Goal: Task Accomplishment & Management: Manage account settings

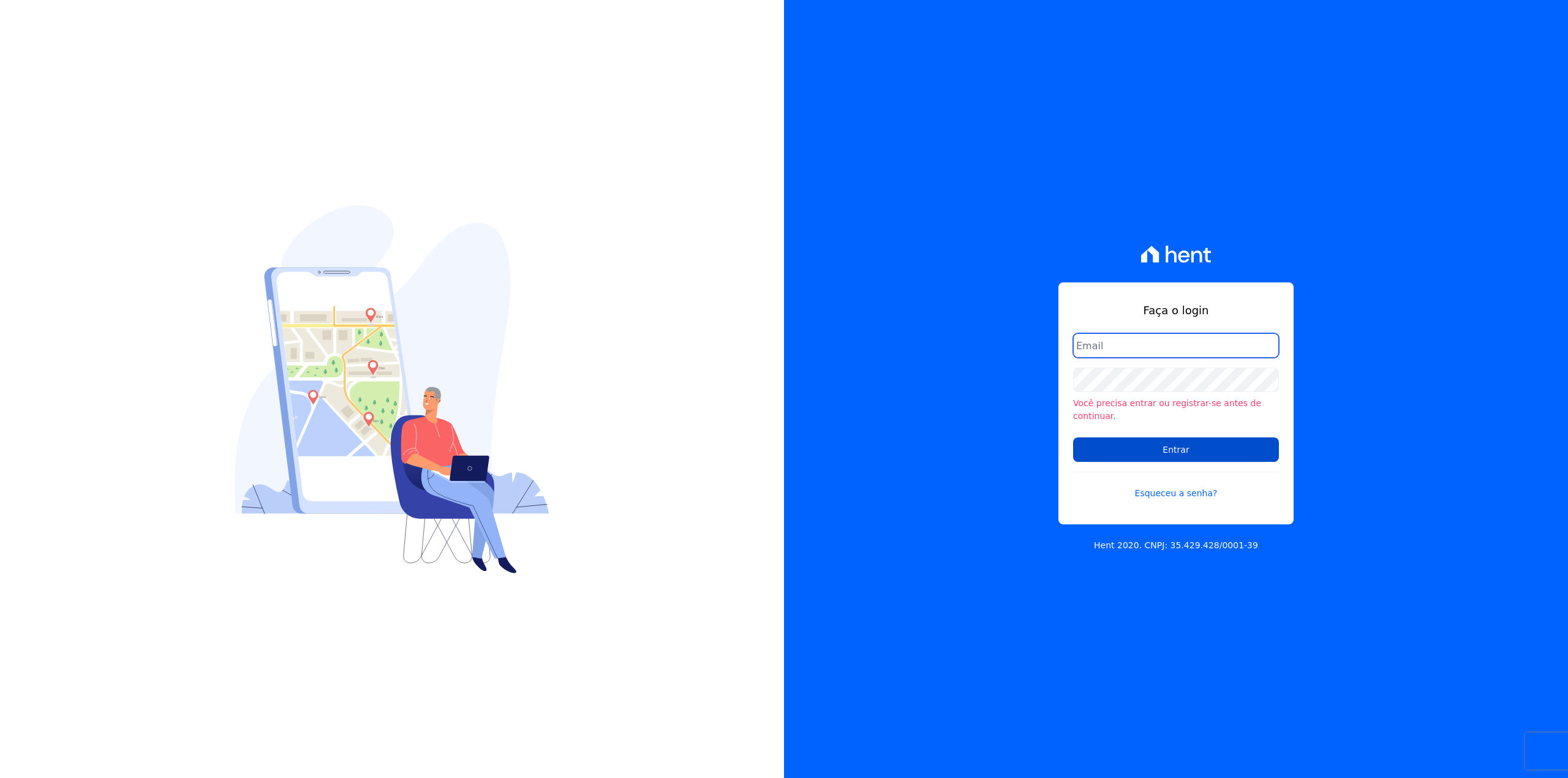
type input "[EMAIL_ADDRESS][DOMAIN_NAME]"
click at [1175, 446] on input "Entrar" at bounding box center [1175, 450] width 206 height 25
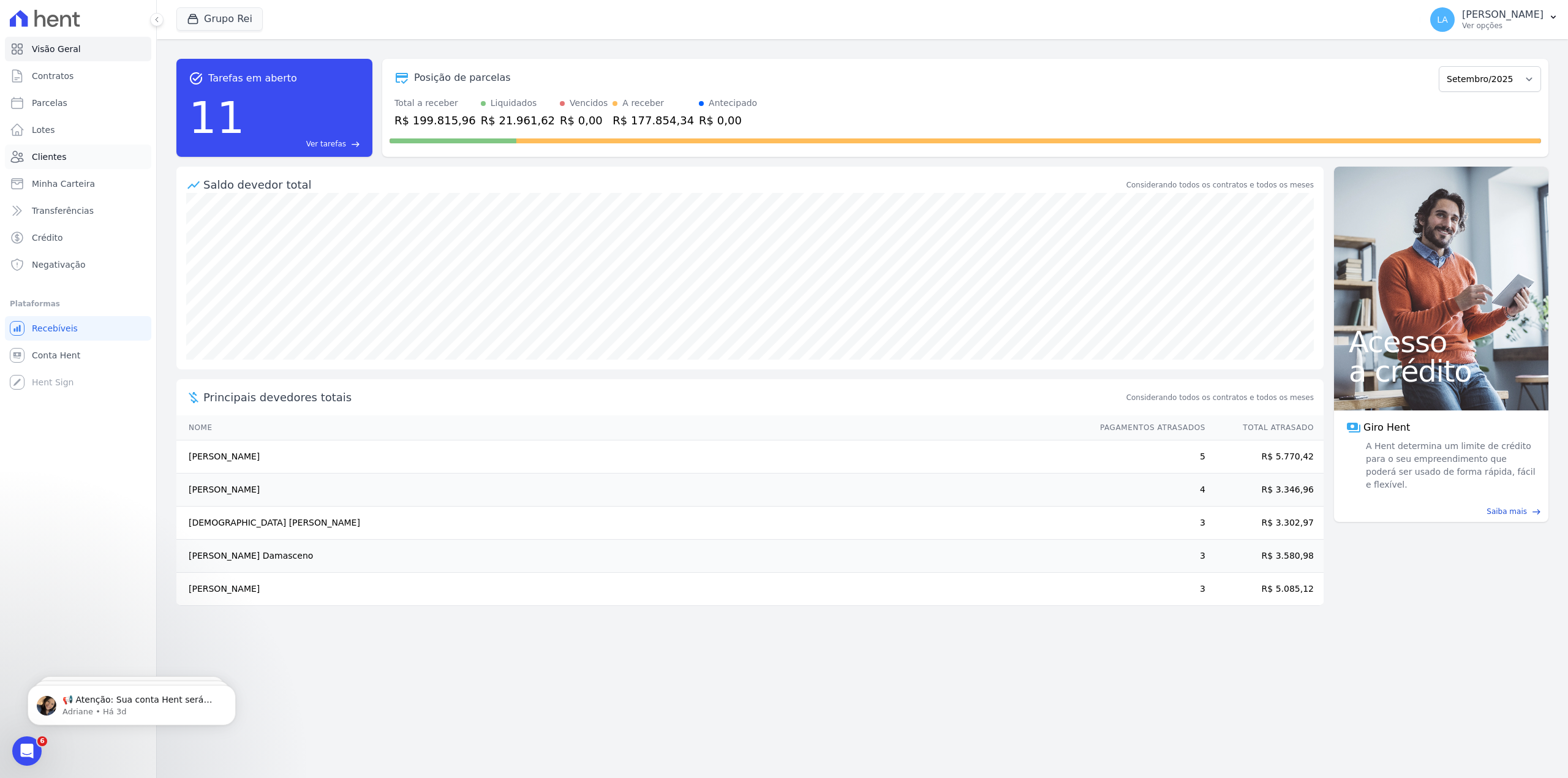
click at [50, 160] on span "Clientes" at bounding box center [49, 156] width 34 height 12
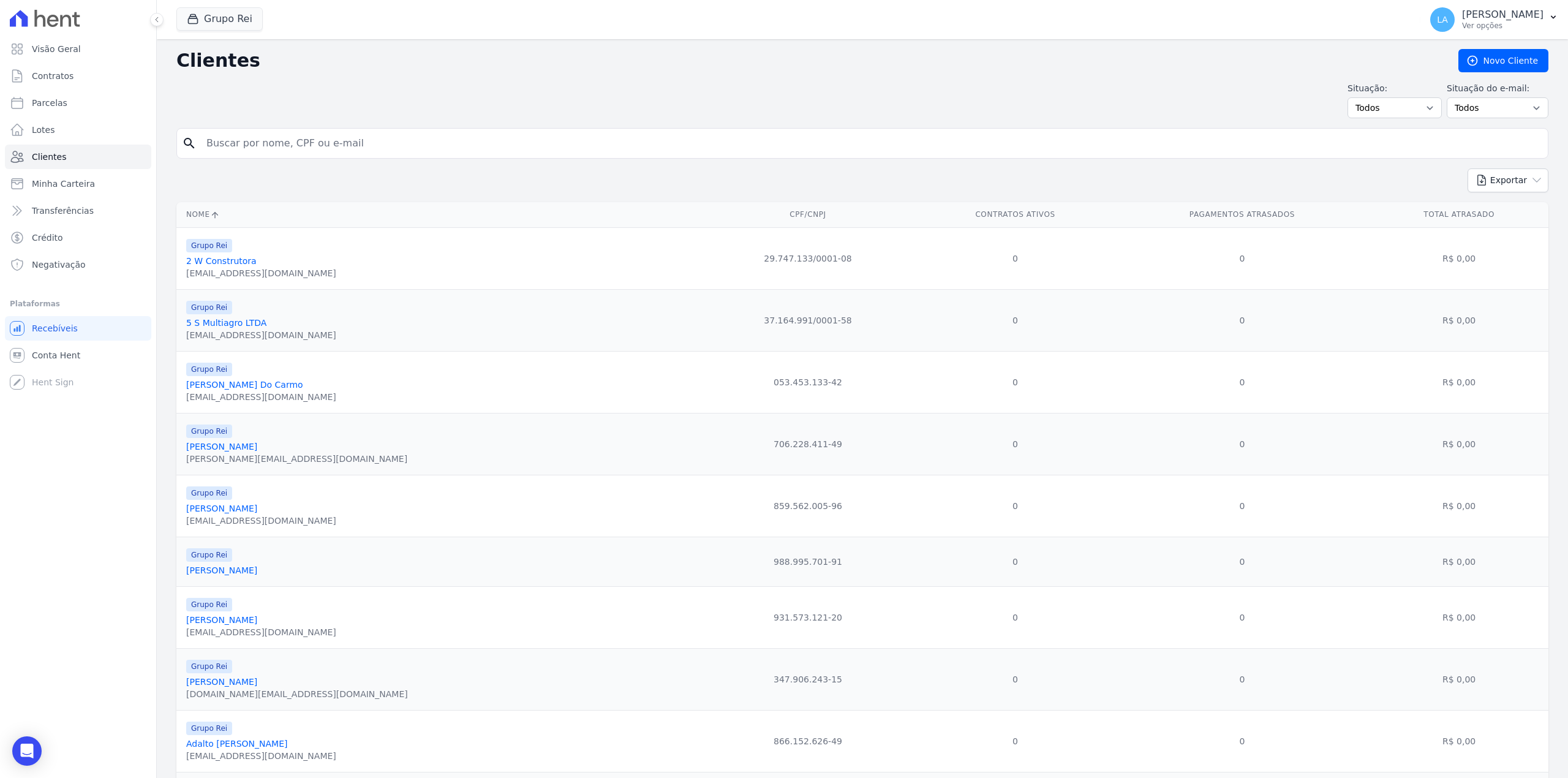
click at [377, 162] on form "search" at bounding box center [862, 149] width 1372 height 40
click at [400, 146] on input "search" at bounding box center [871, 144] width 1344 height 25
paste input "003.653.831-04"
type input "003.653.831-04"
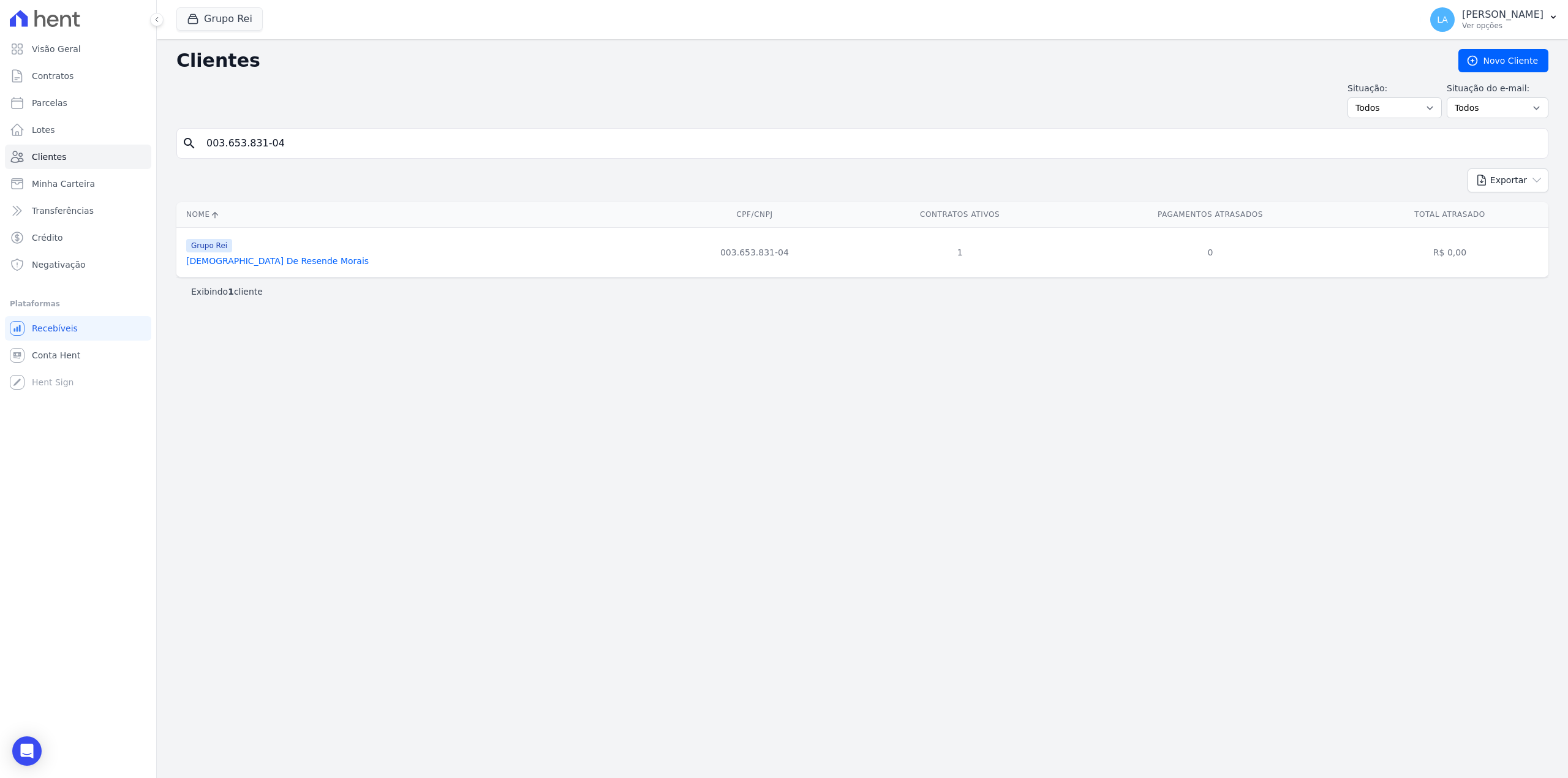
click at [248, 258] on div "Grupo Rei Sinara De Resende Morais" at bounding box center [277, 252] width 183 height 30
click at [248, 261] on link "[DEMOGRAPHIC_DATA] De Resende Morais" at bounding box center [277, 261] width 183 height 10
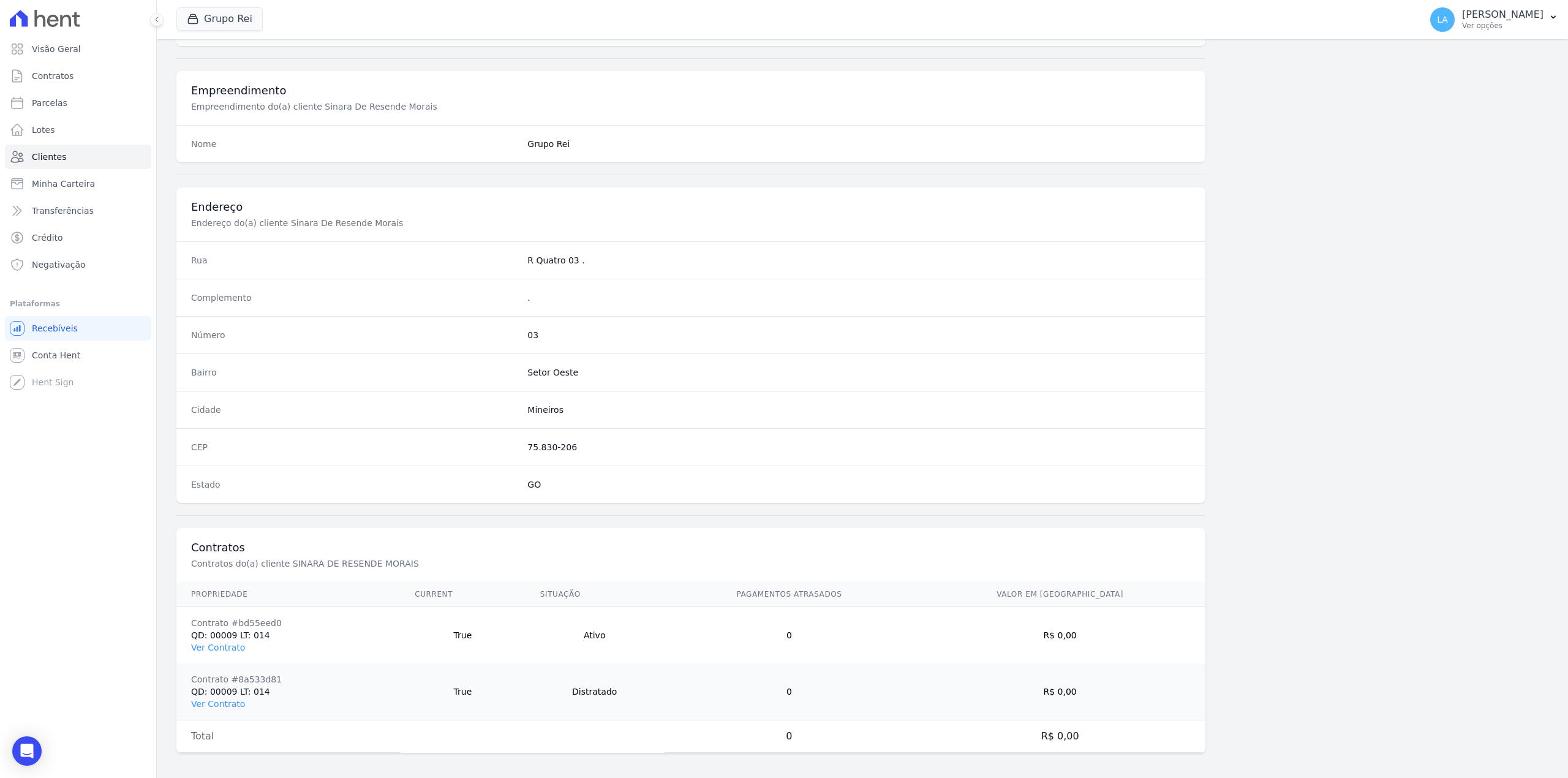
scroll to position [430, 0]
click at [220, 650] on td "Contrato #bd55eed0 QD: 00009 LT: 014 Ver Contrato" at bounding box center [287, 630] width 223 height 57
click at [221, 643] on link "Ver Contrato" at bounding box center [218, 643] width 54 height 10
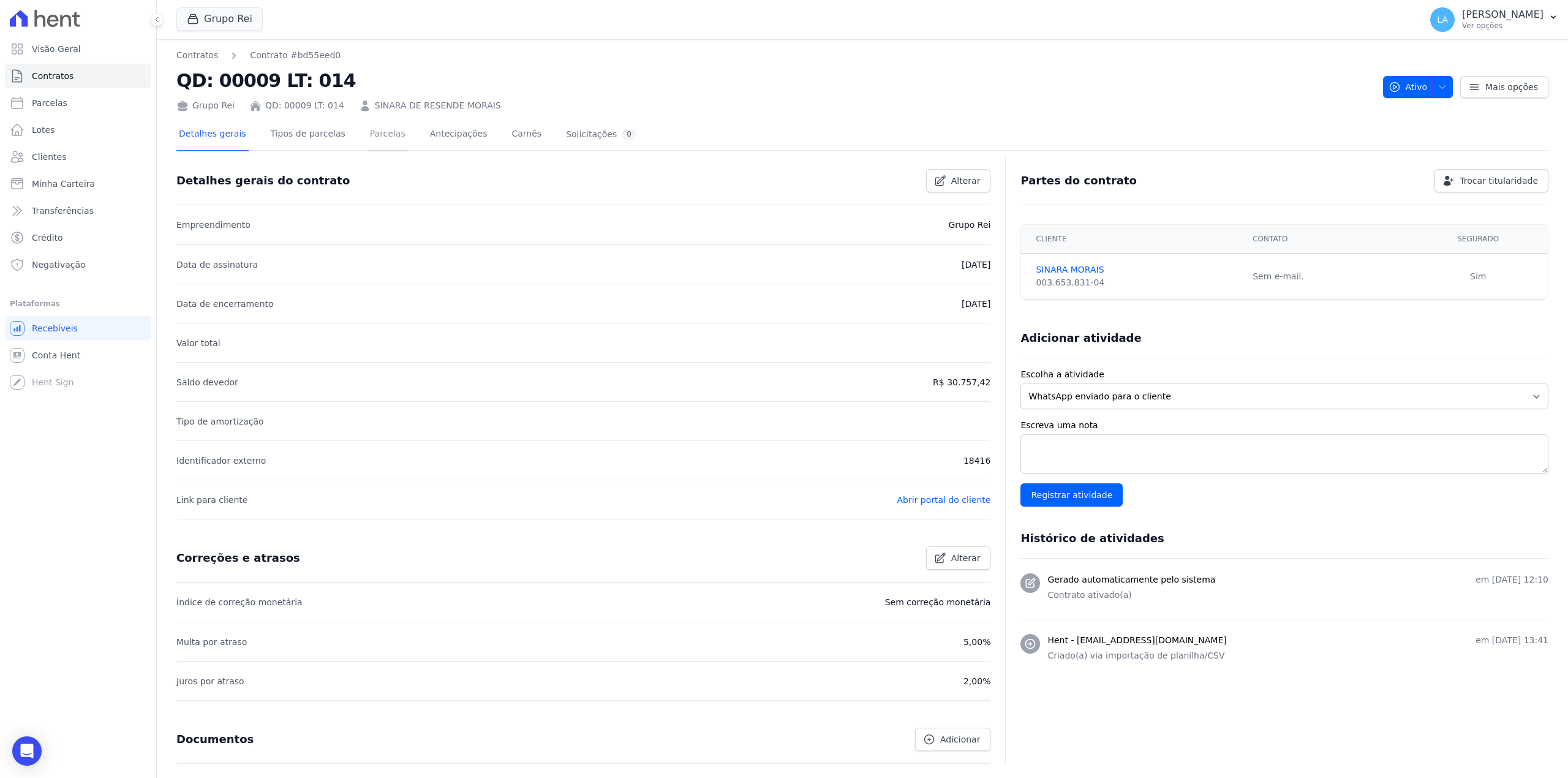
click at [374, 127] on link "Parcelas" at bounding box center [388, 135] width 40 height 33
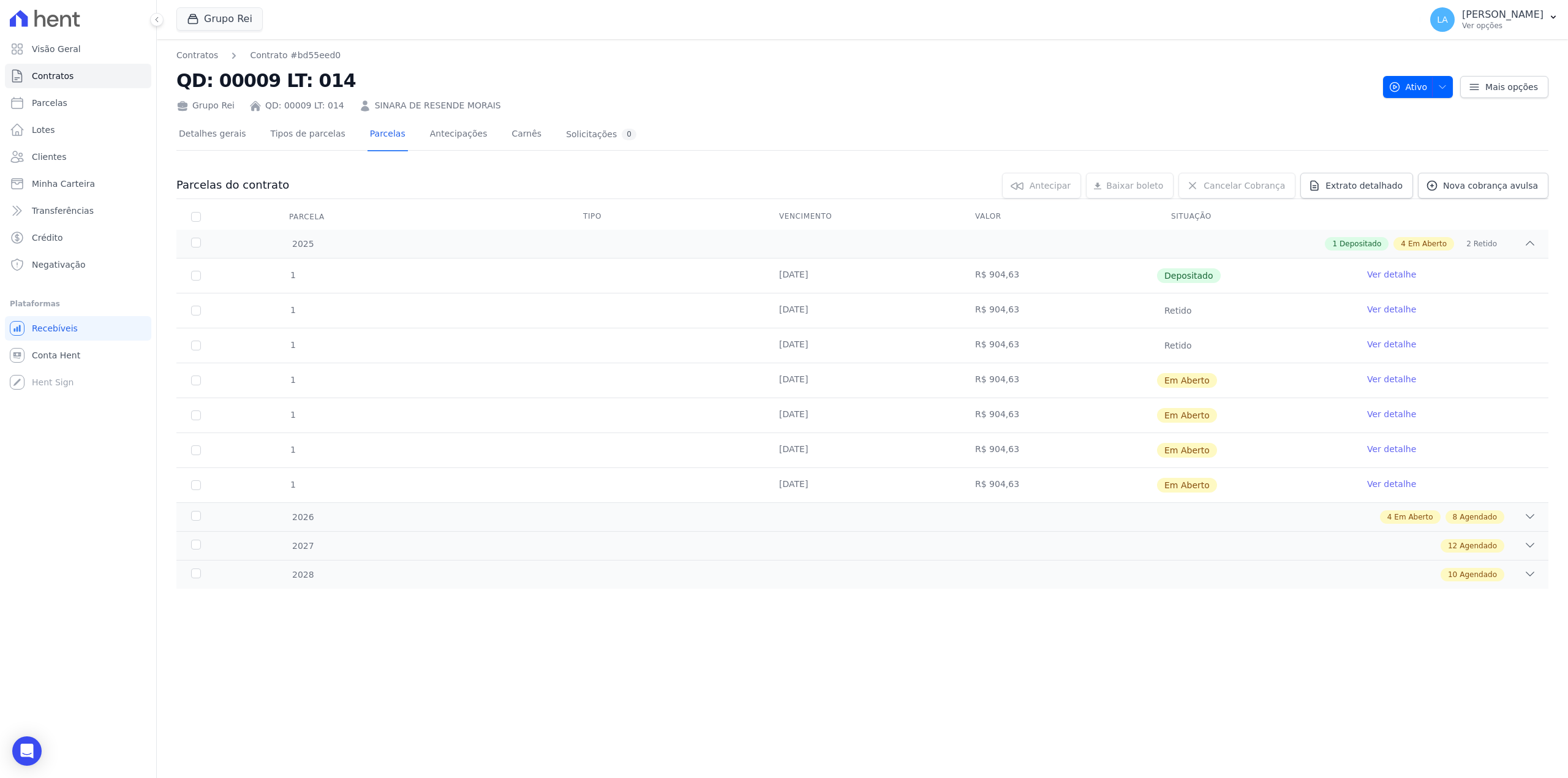
click at [1398, 378] on link "Ver detalhe" at bounding box center [1391, 378] width 49 height 12
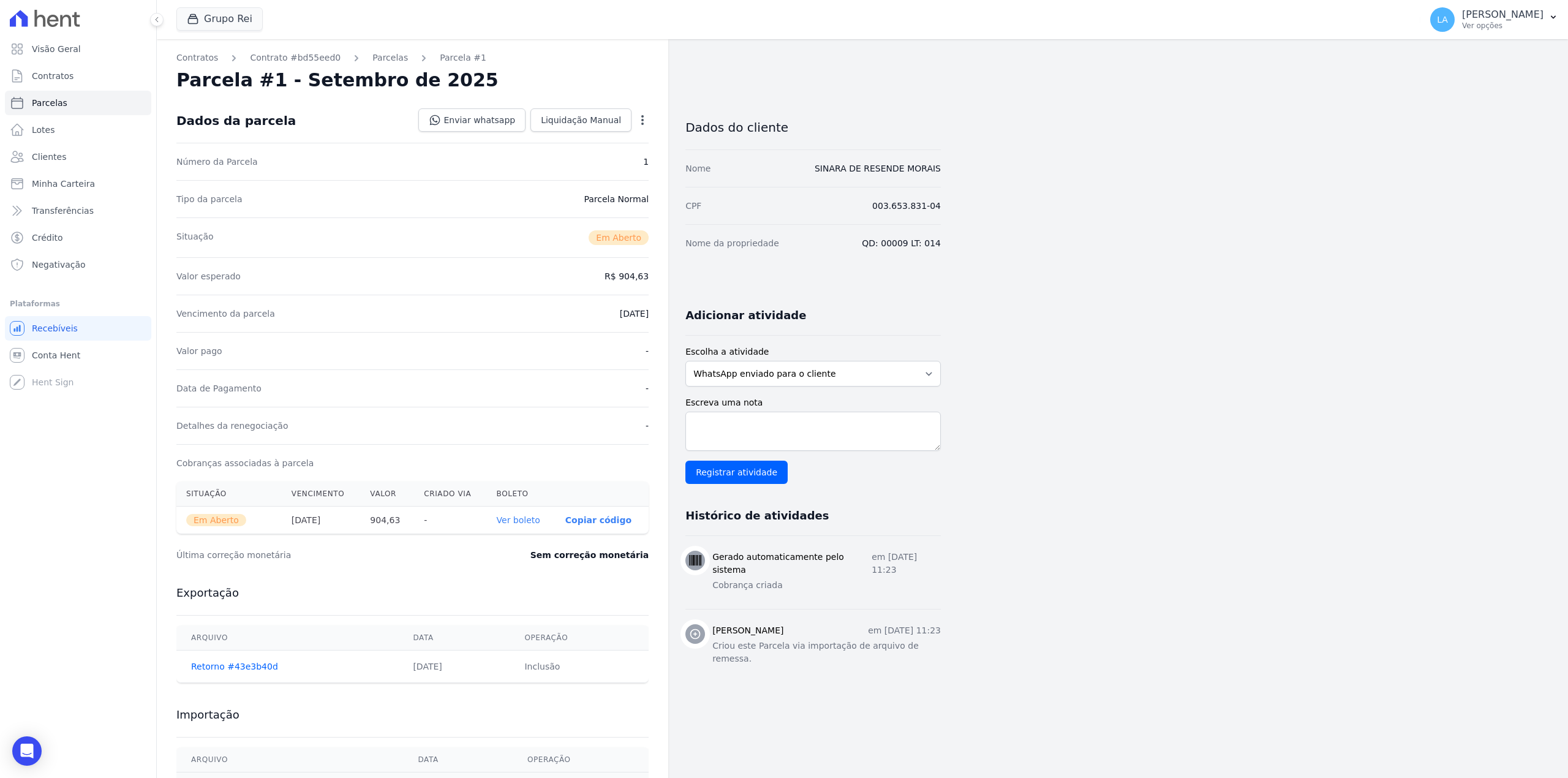
click at [566, 106] on div "Dados da parcela Enviar whatsapp Registrar envio de WhatsApp Caso o envio da me…" at bounding box center [412, 121] width 472 height 44
click at [571, 111] on link "Liquidação Manual" at bounding box center [581, 120] width 102 height 23
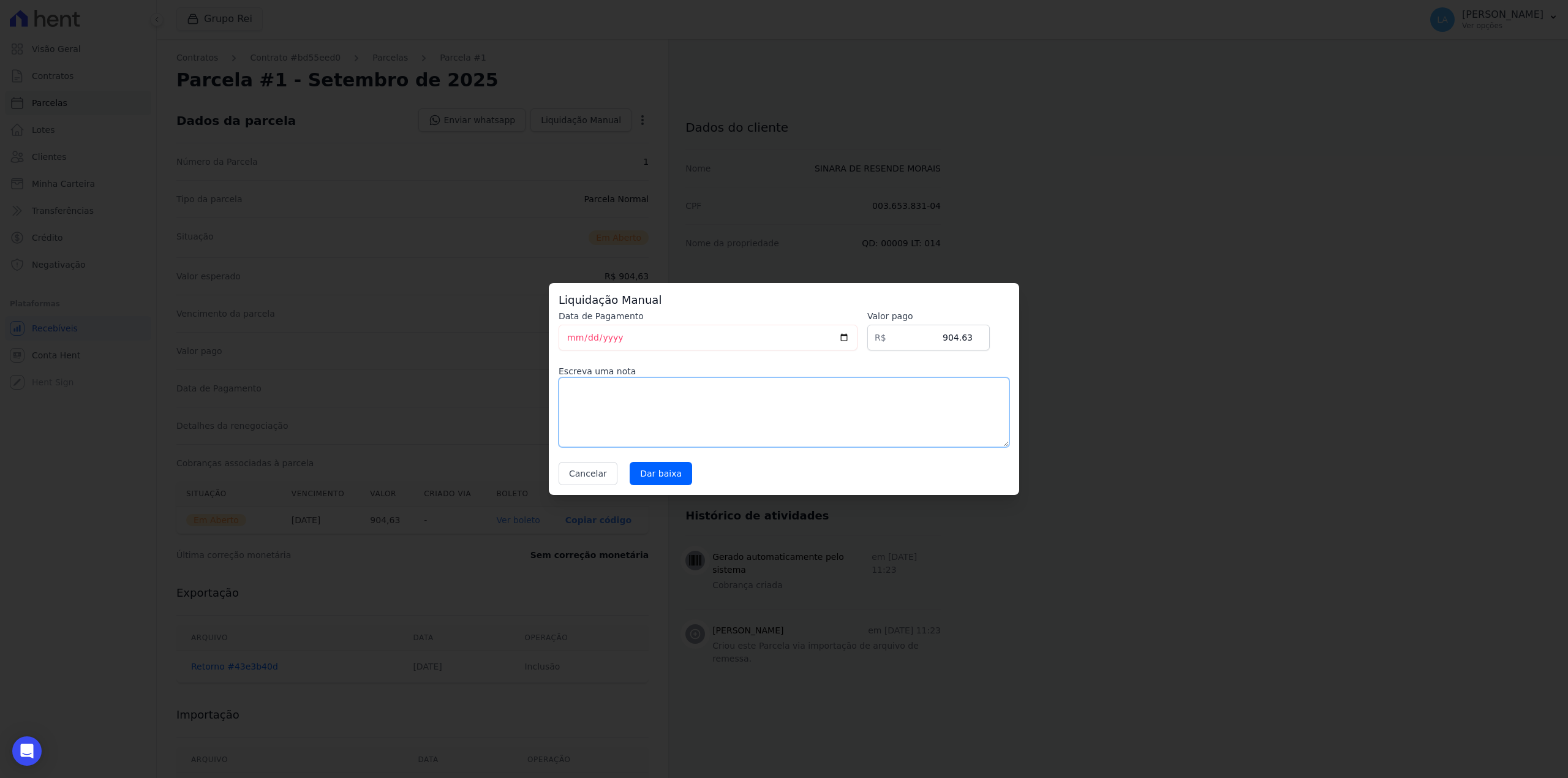
click at [723, 382] on textarea at bounding box center [784, 412] width 451 height 70
drag, startPoint x: 720, startPoint y: 383, endPoint x: 816, endPoint y: 496, distance: 148.3
click at [234, 332] on div "Liquidação Manual Data de Pagamento [DATE] [GEOGRAPHIC_DATA] R$ 904.63 Escreva …" at bounding box center [784, 389] width 1568 height 778
type textarea "CLIENTE FEZ QUITAÇÃO"
click at [652, 481] on input "Dar baixa" at bounding box center [660, 473] width 62 height 23
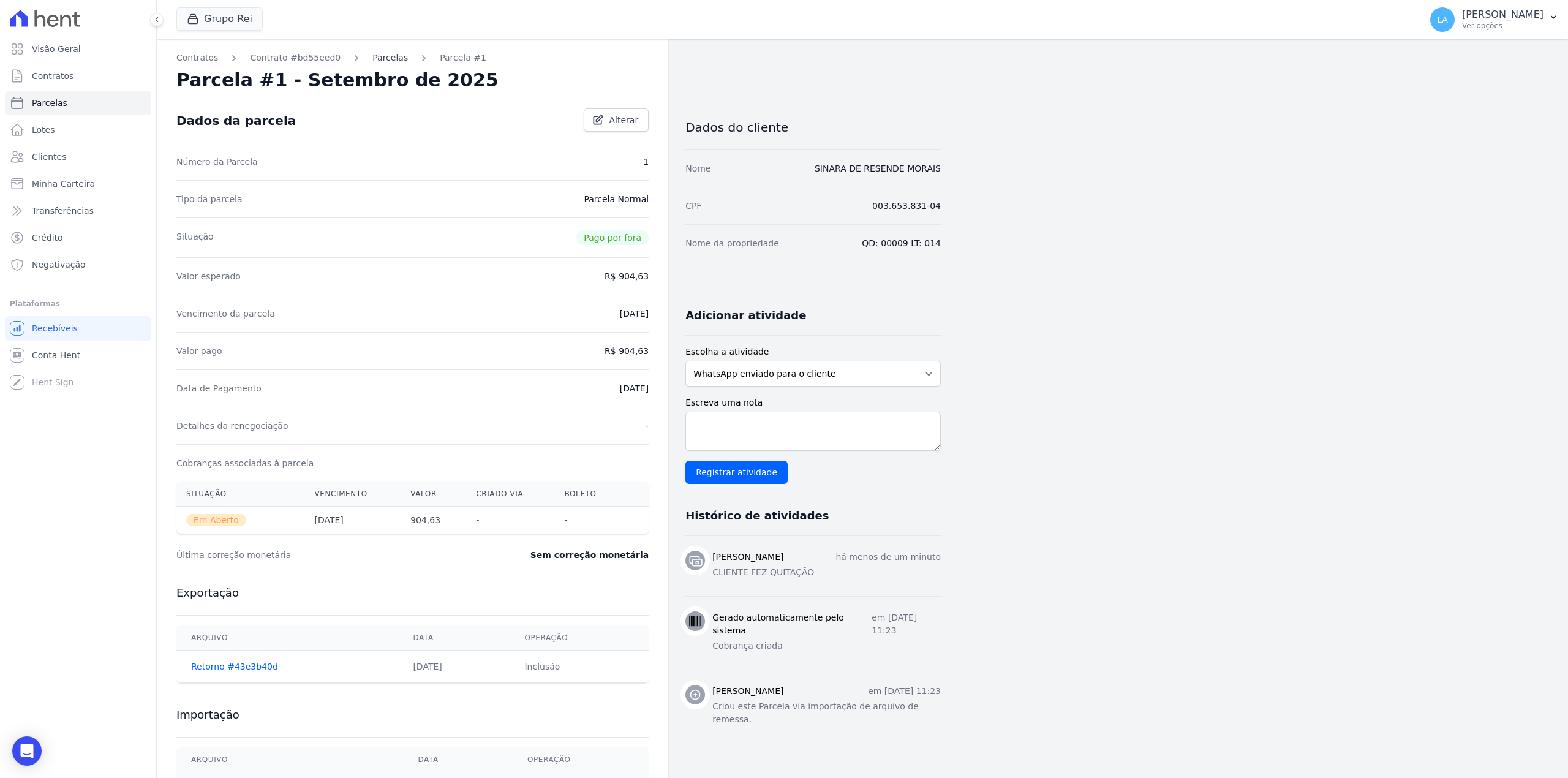
click at [374, 61] on link "Parcelas" at bounding box center [390, 57] width 35 height 12
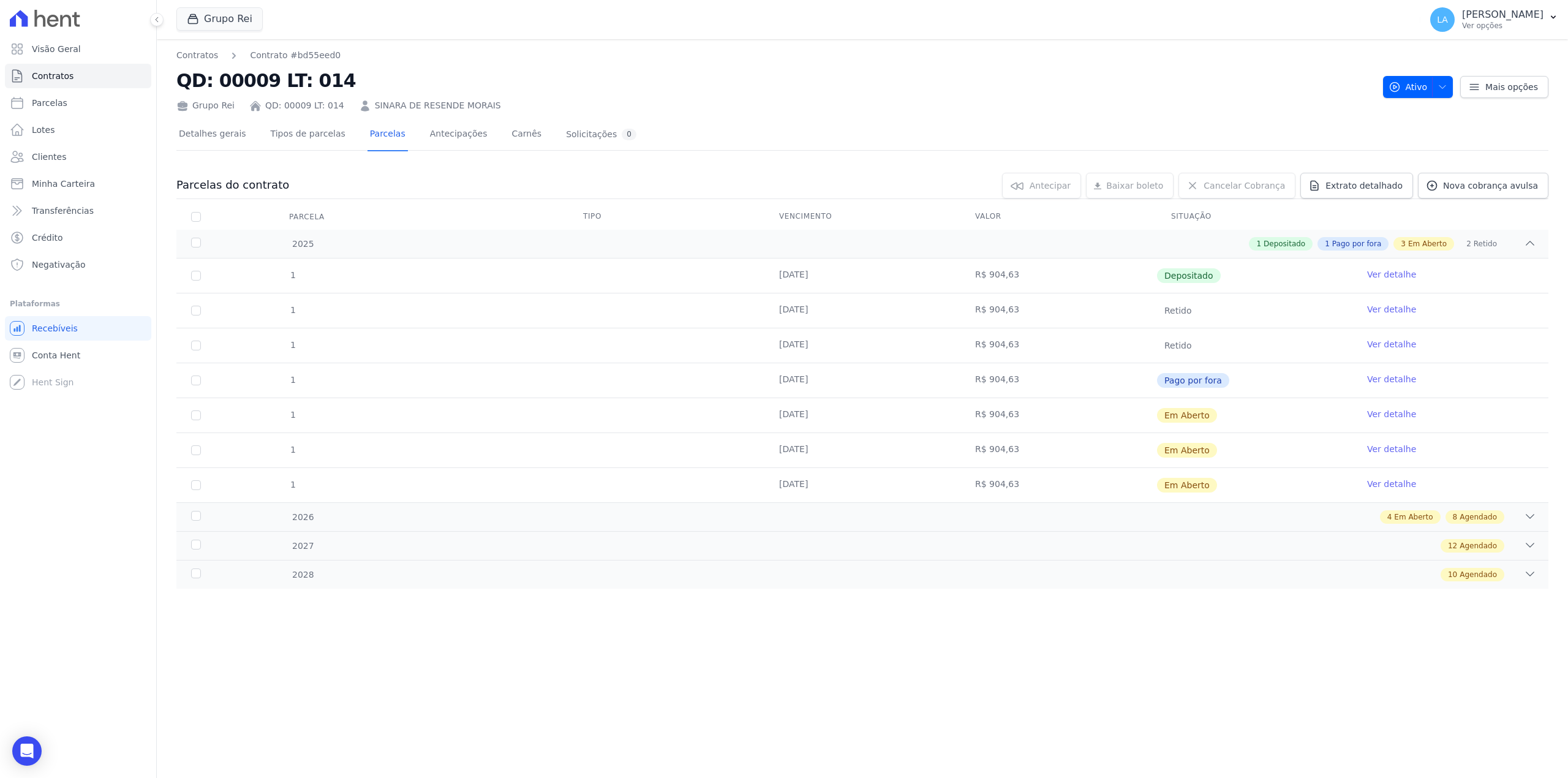
click at [1385, 418] on link "Ver detalhe" at bounding box center [1391, 414] width 49 height 12
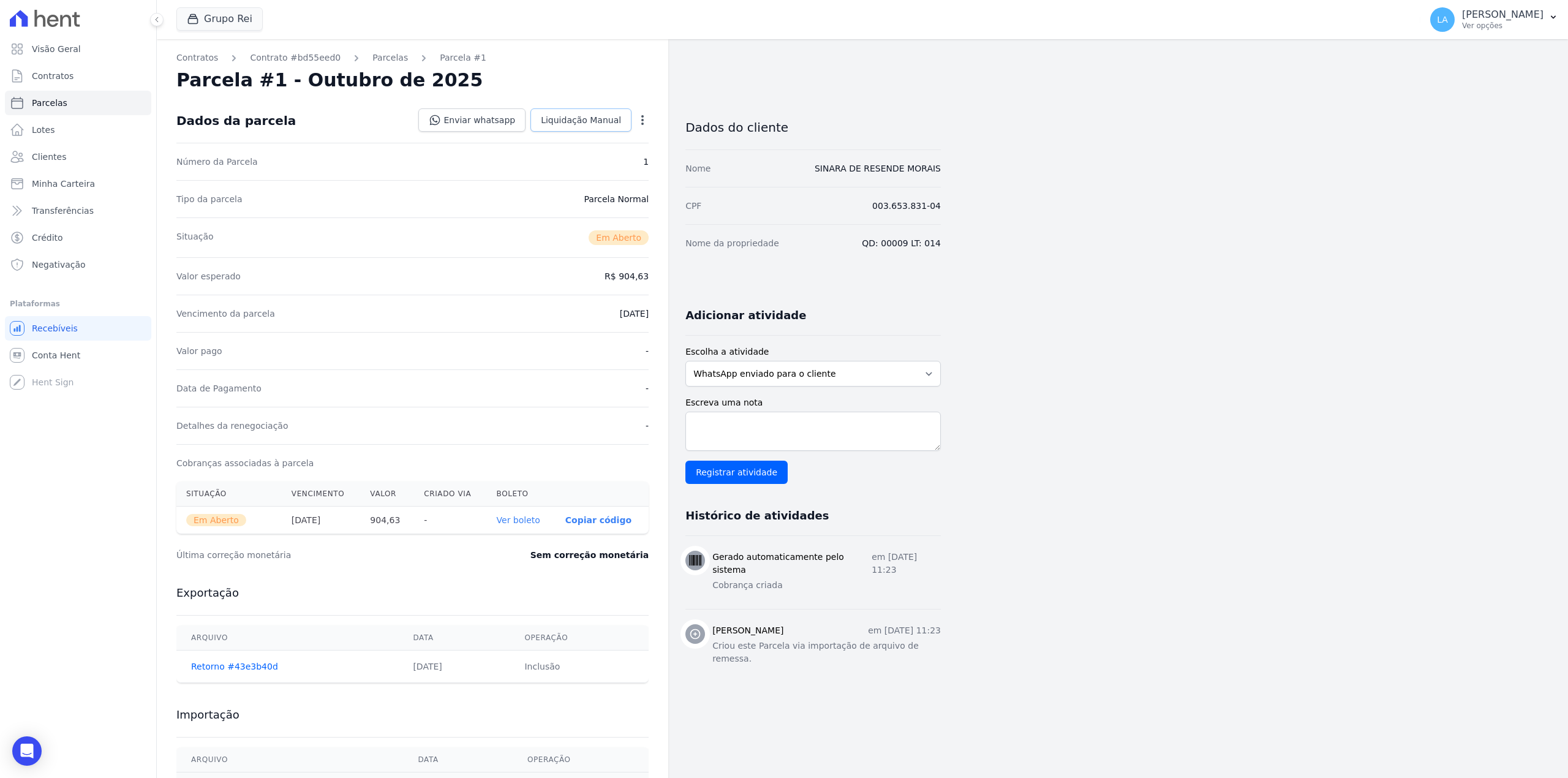
click at [570, 125] on span "Liquidação Manual" at bounding box center [581, 120] width 80 height 12
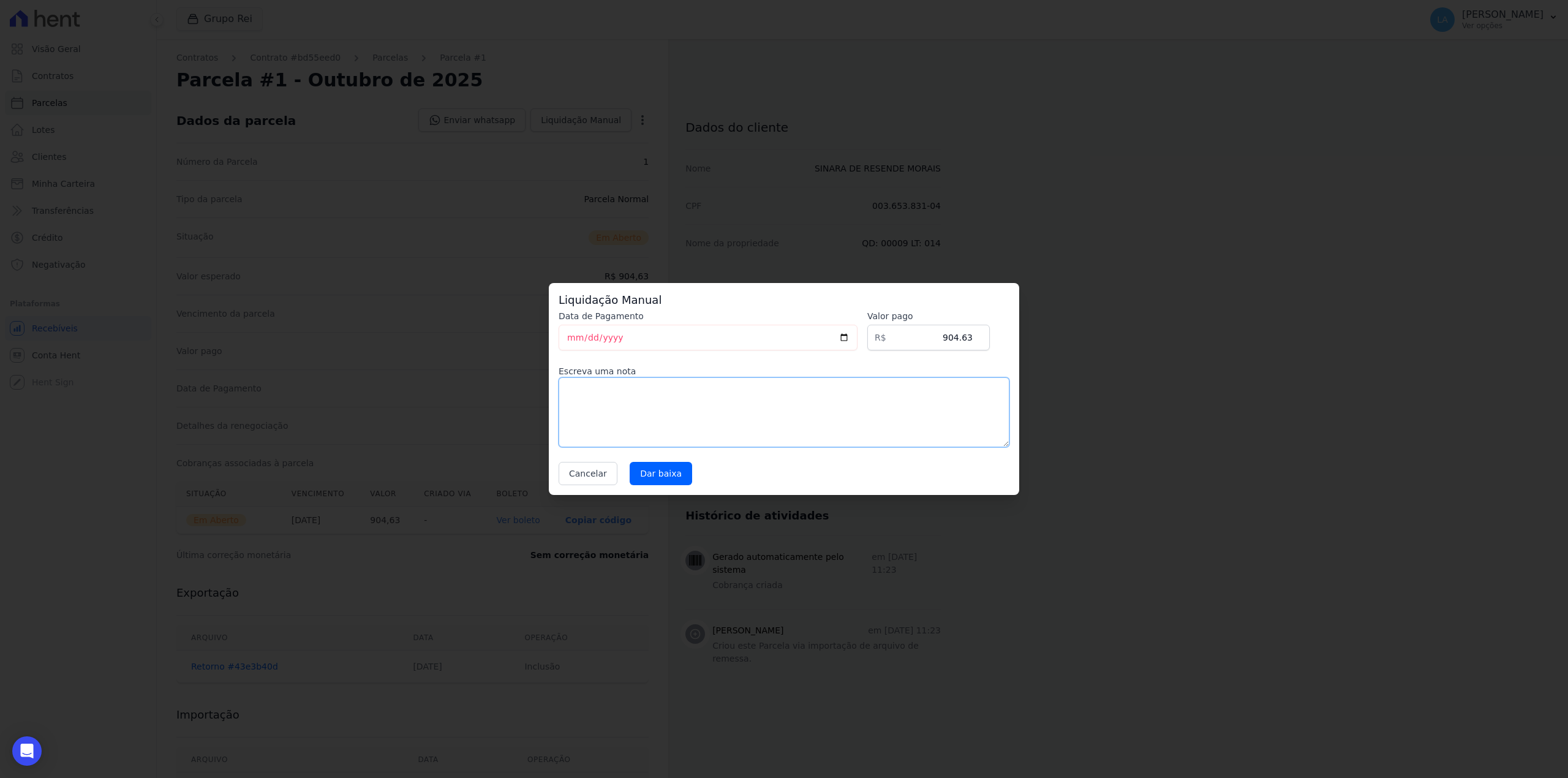
click at [672, 407] on textarea at bounding box center [784, 412] width 451 height 70
paste textarea "CLIENTE FEZ QUITAÇÃO"
type textarea "CLIENTE FEZ QUITAÇÃO"
click at [663, 471] on input "Dar baixa" at bounding box center [660, 473] width 62 height 23
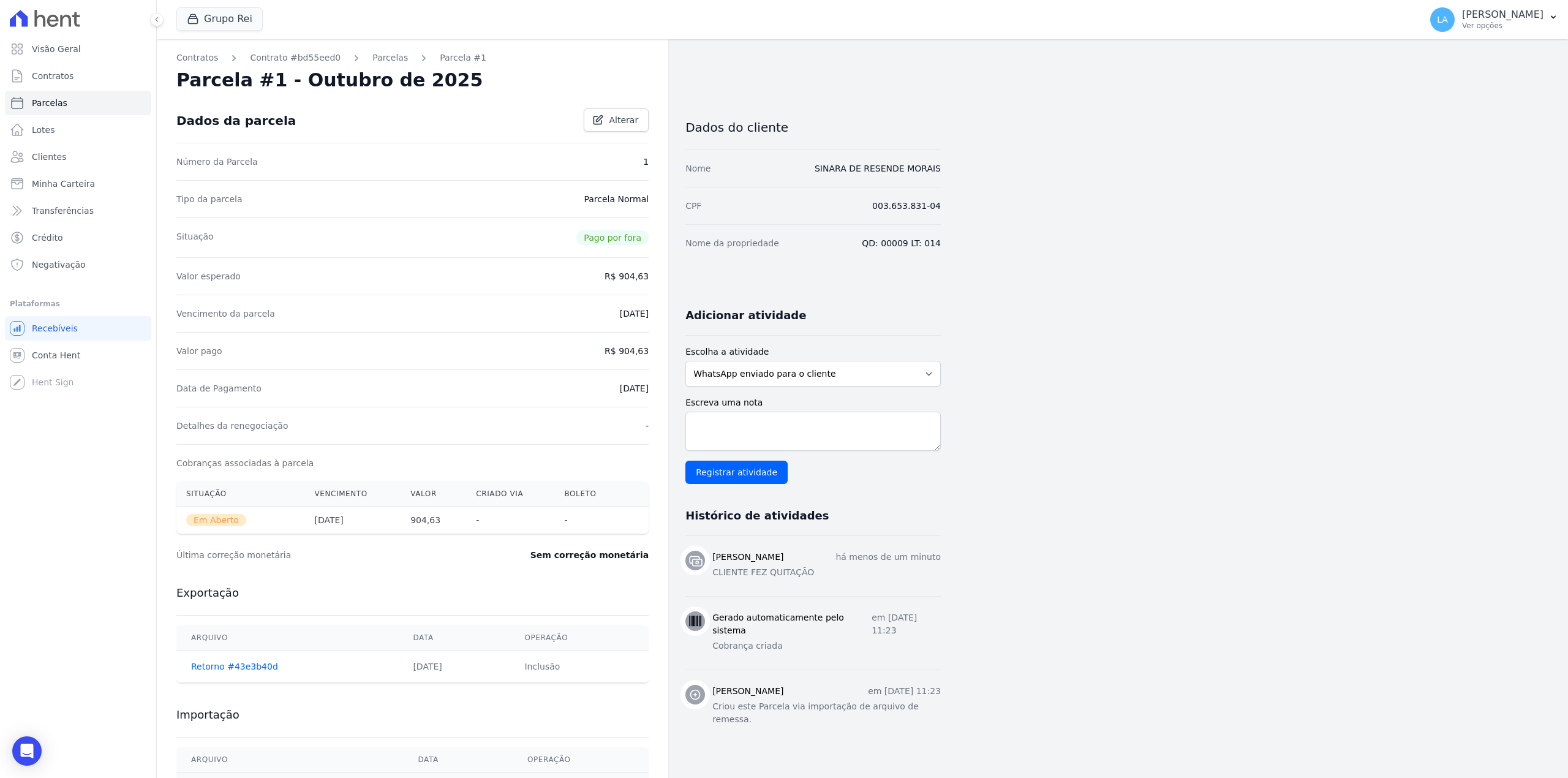
click at [376, 49] on div "Contratos Contrato #bd55eed0 [GEOGRAPHIC_DATA] Parcela #1 [GEOGRAPHIC_DATA] #1 …" at bounding box center [413, 434] width 511 height 790
click at [373, 53] on link "Parcelas" at bounding box center [390, 57] width 35 height 12
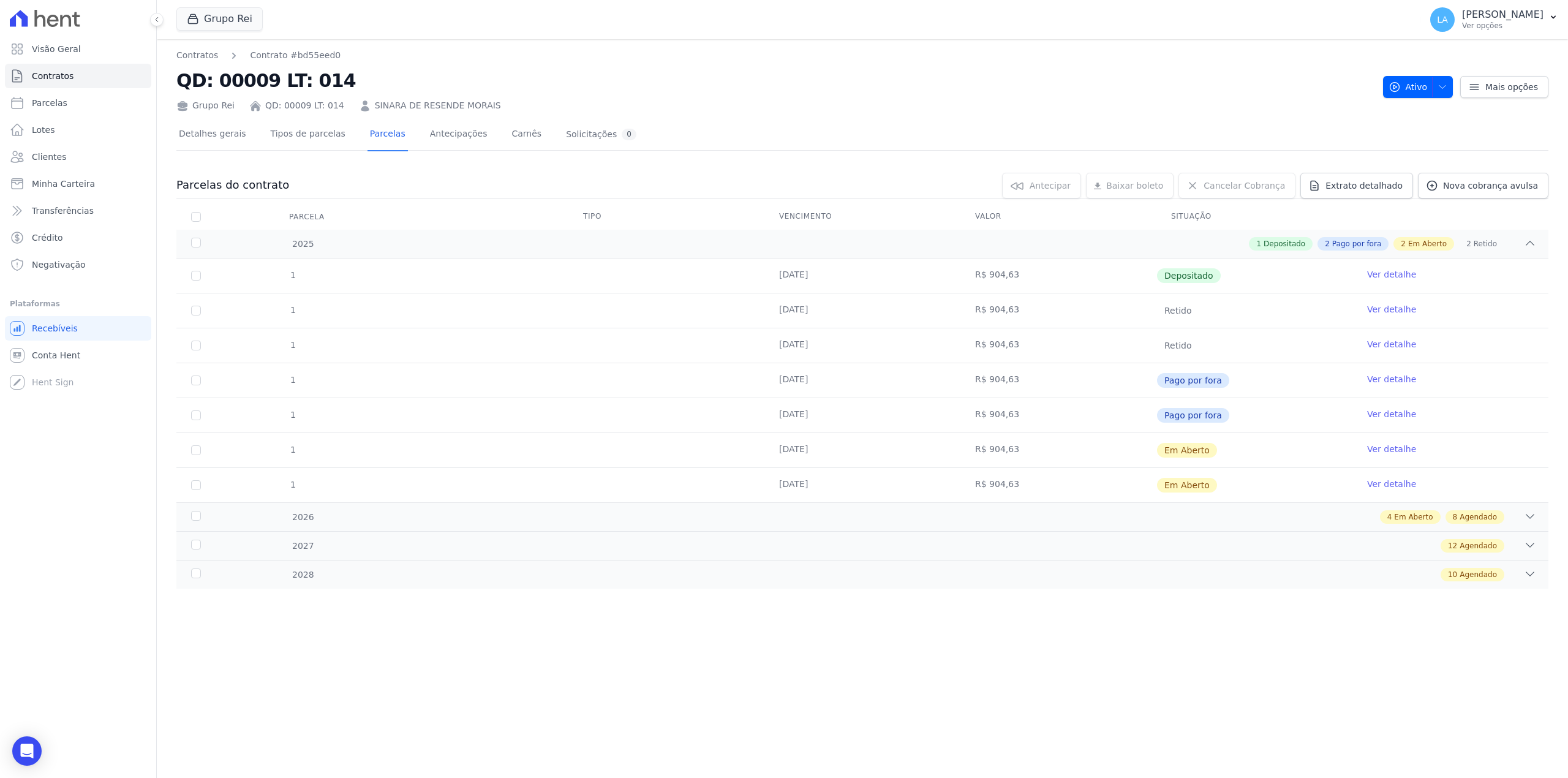
click at [1384, 452] on link "Ver detalhe" at bounding box center [1391, 448] width 49 height 12
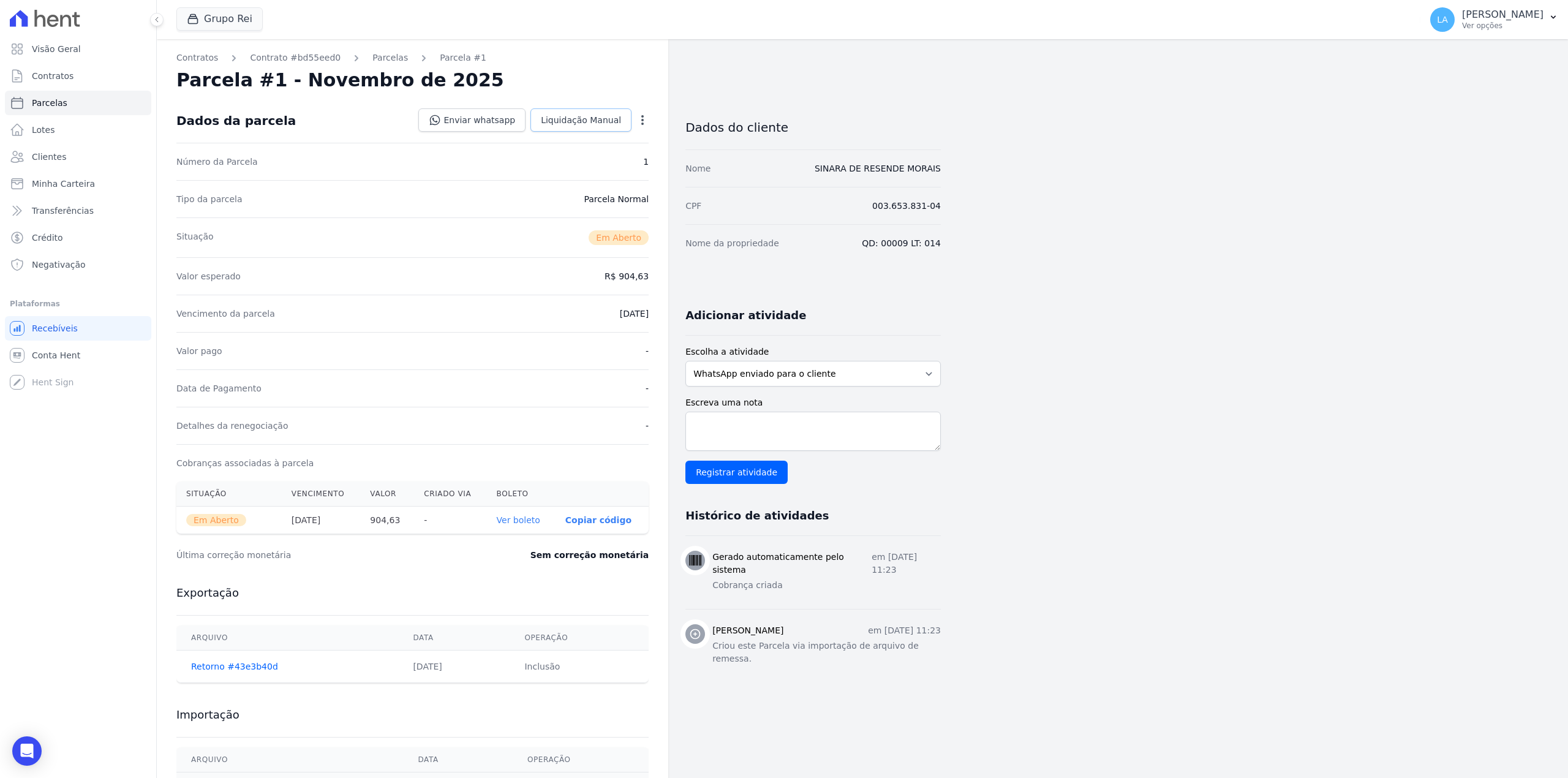
click at [607, 120] on span "Liquidação Manual" at bounding box center [581, 120] width 80 height 12
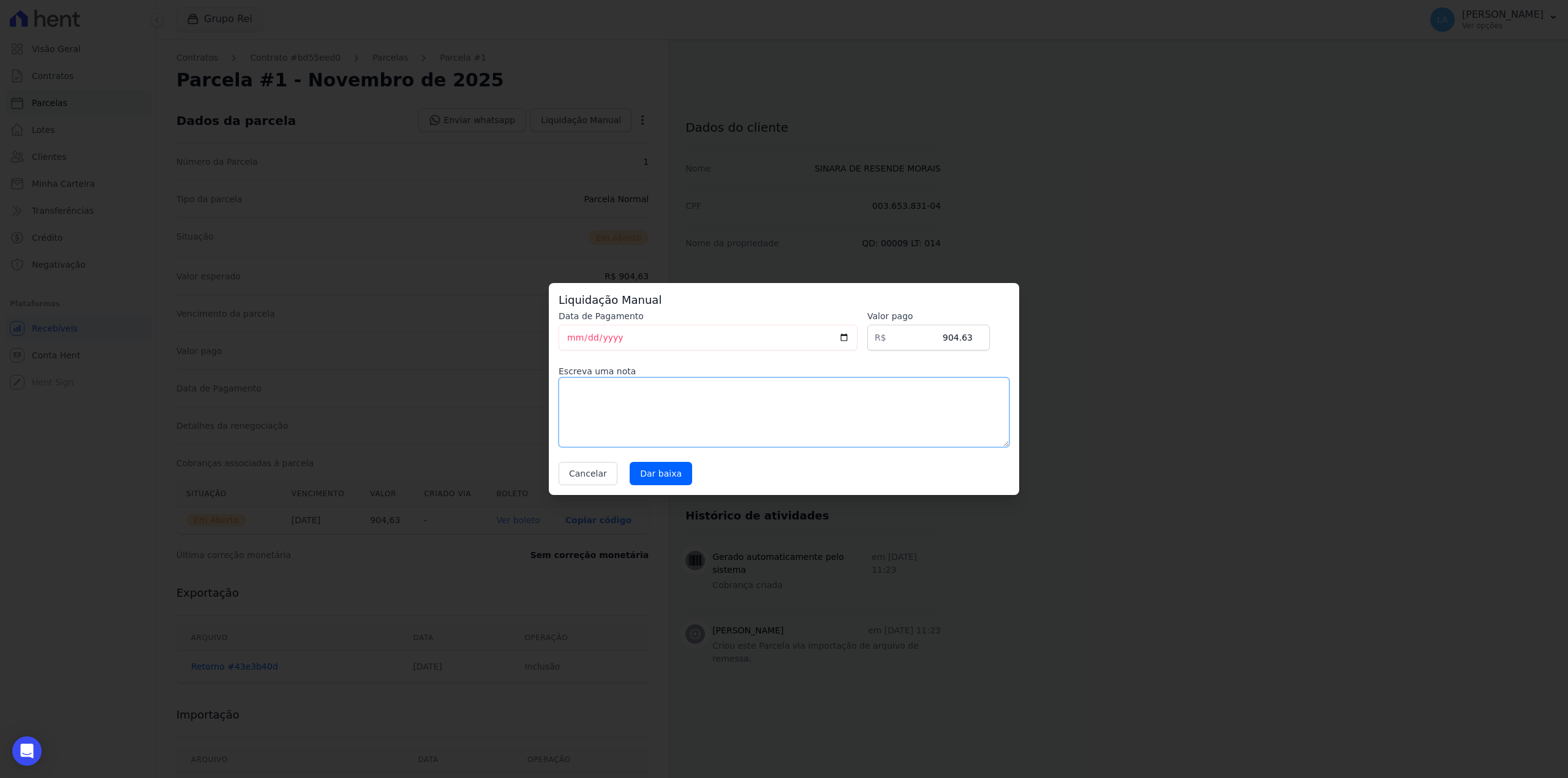
click at [645, 400] on textarea at bounding box center [784, 412] width 451 height 70
paste textarea "CLIENTE FEZ QUITAÇÃO"
type textarea "CLIENTE FEZ QUITAÇÃO"
click at [658, 471] on input "Dar baixa" at bounding box center [660, 473] width 62 height 23
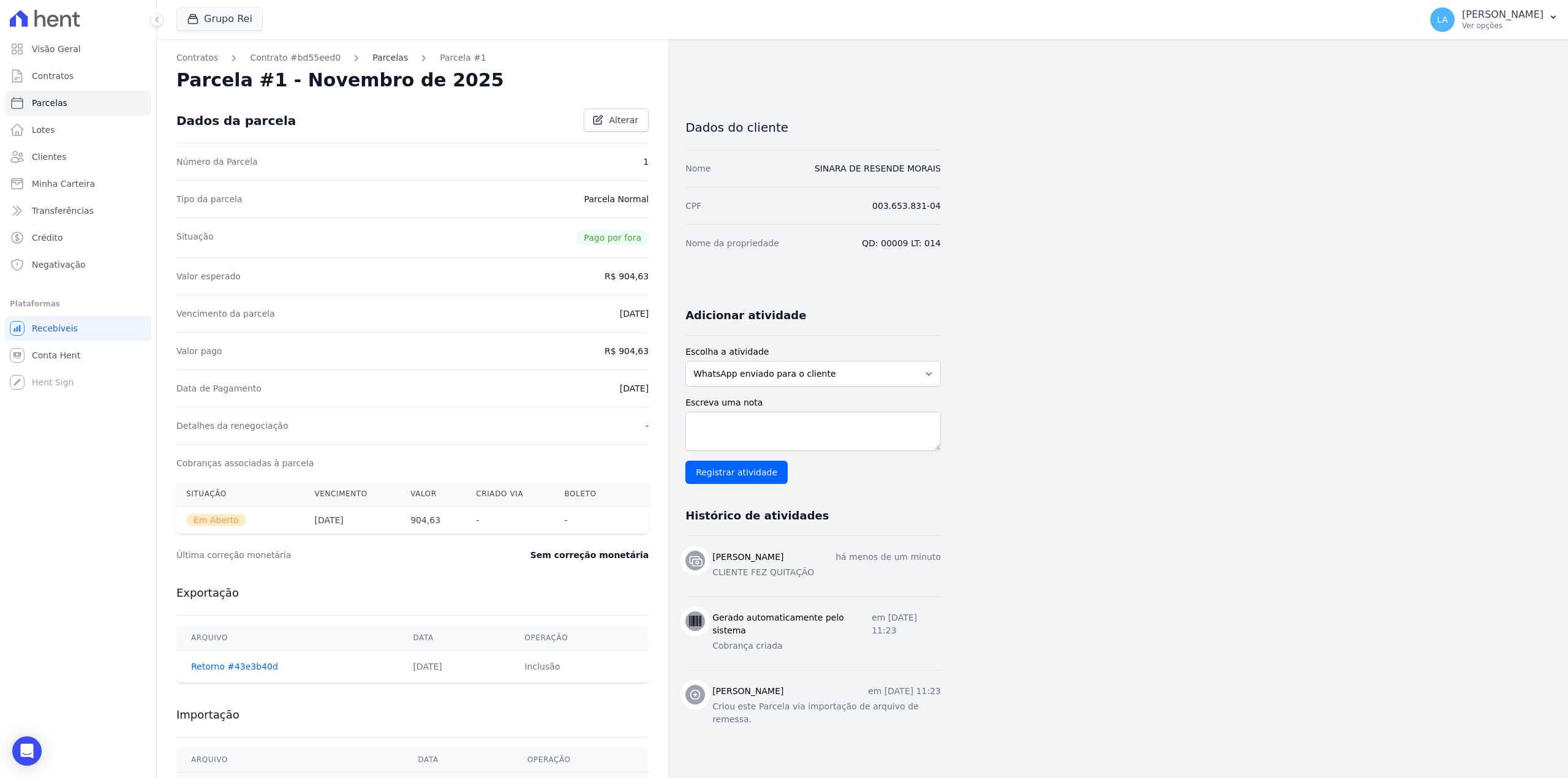
click at [373, 55] on link "Parcelas" at bounding box center [390, 57] width 35 height 12
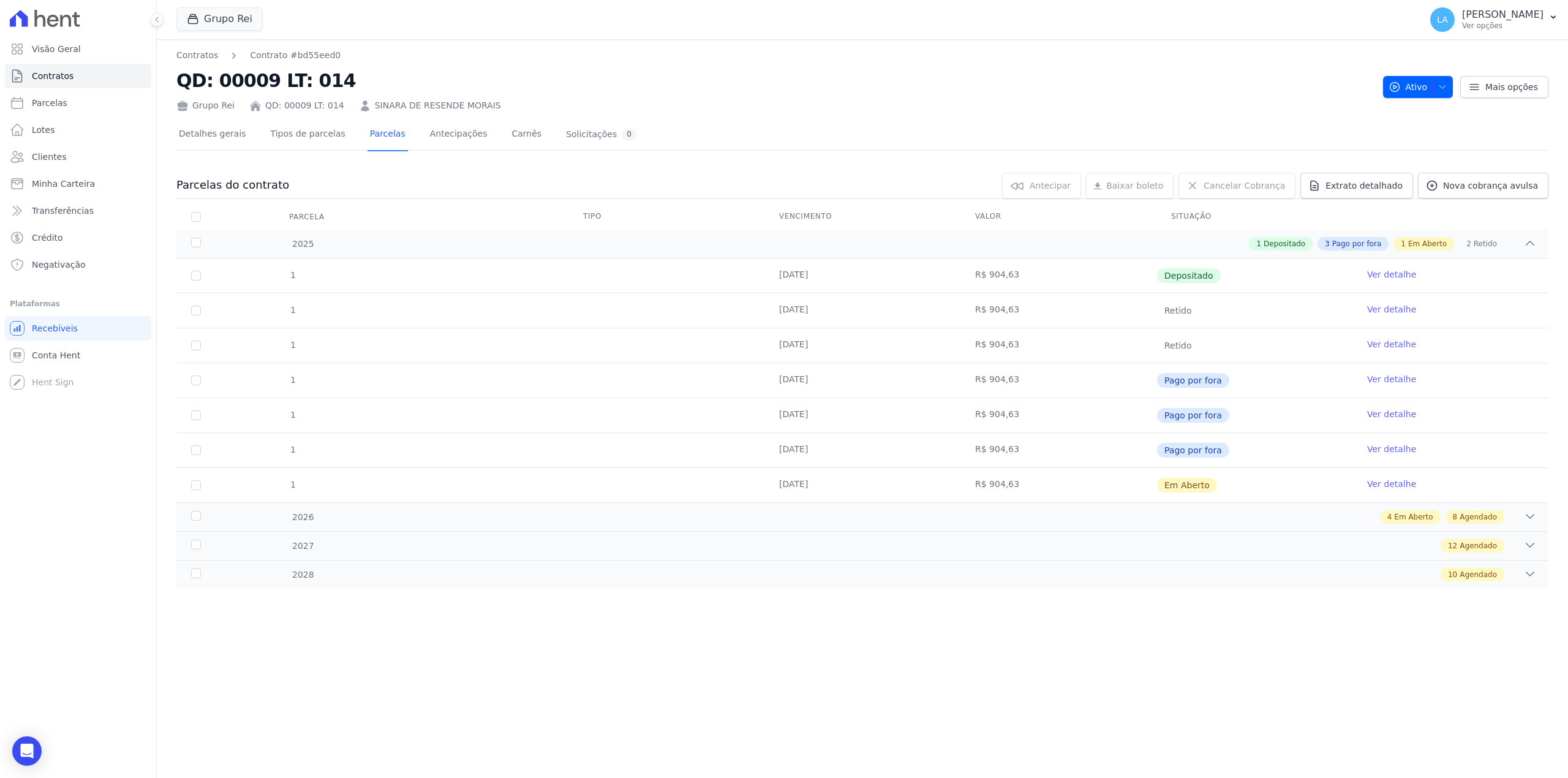
click at [1392, 483] on link "Ver detalhe" at bounding box center [1391, 484] width 49 height 12
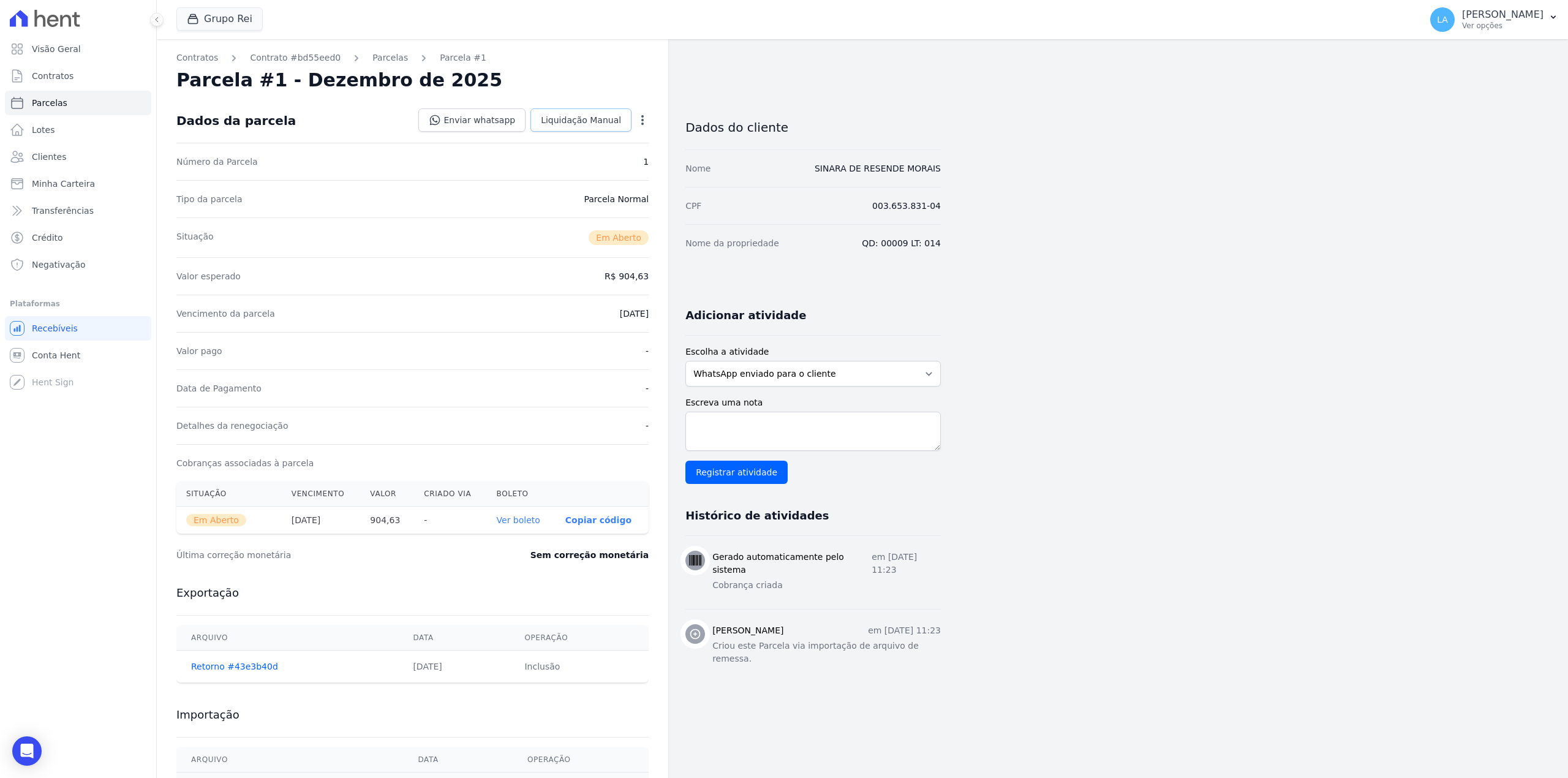
click at [577, 123] on span "Liquidação Manual" at bounding box center [581, 120] width 80 height 12
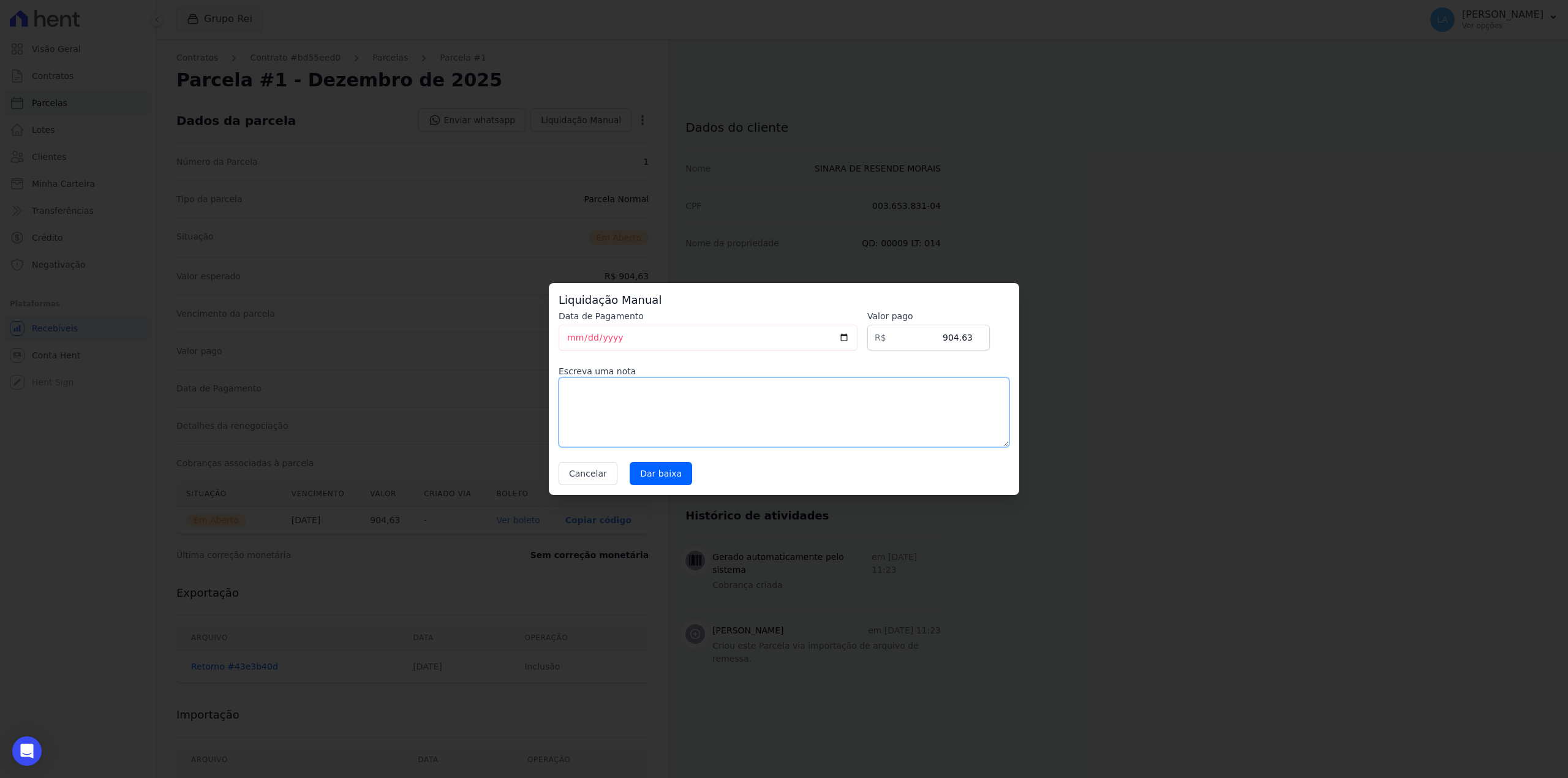
click at [632, 396] on textarea at bounding box center [784, 412] width 451 height 70
paste textarea "CLIENTE FEZ QUITAÇÃO"
type textarea "CLIENTE FEZ QUITAÇÃO"
click at [663, 478] on input "Dar baixa" at bounding box center [660, 473] width 62 height 23
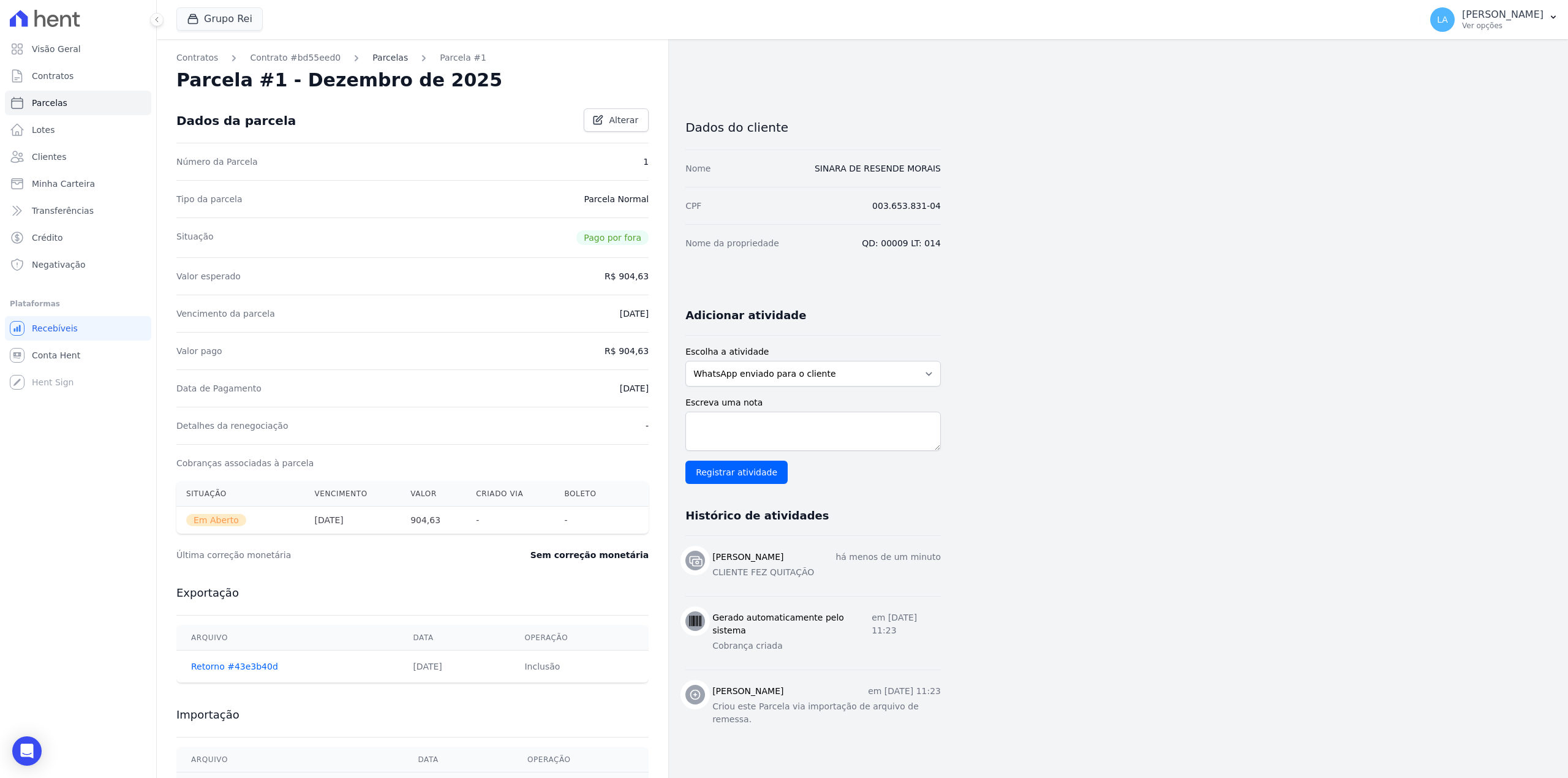
click at [373, 54] on link "Parcelas" at bounding box center [390, 57] width 35 height 12
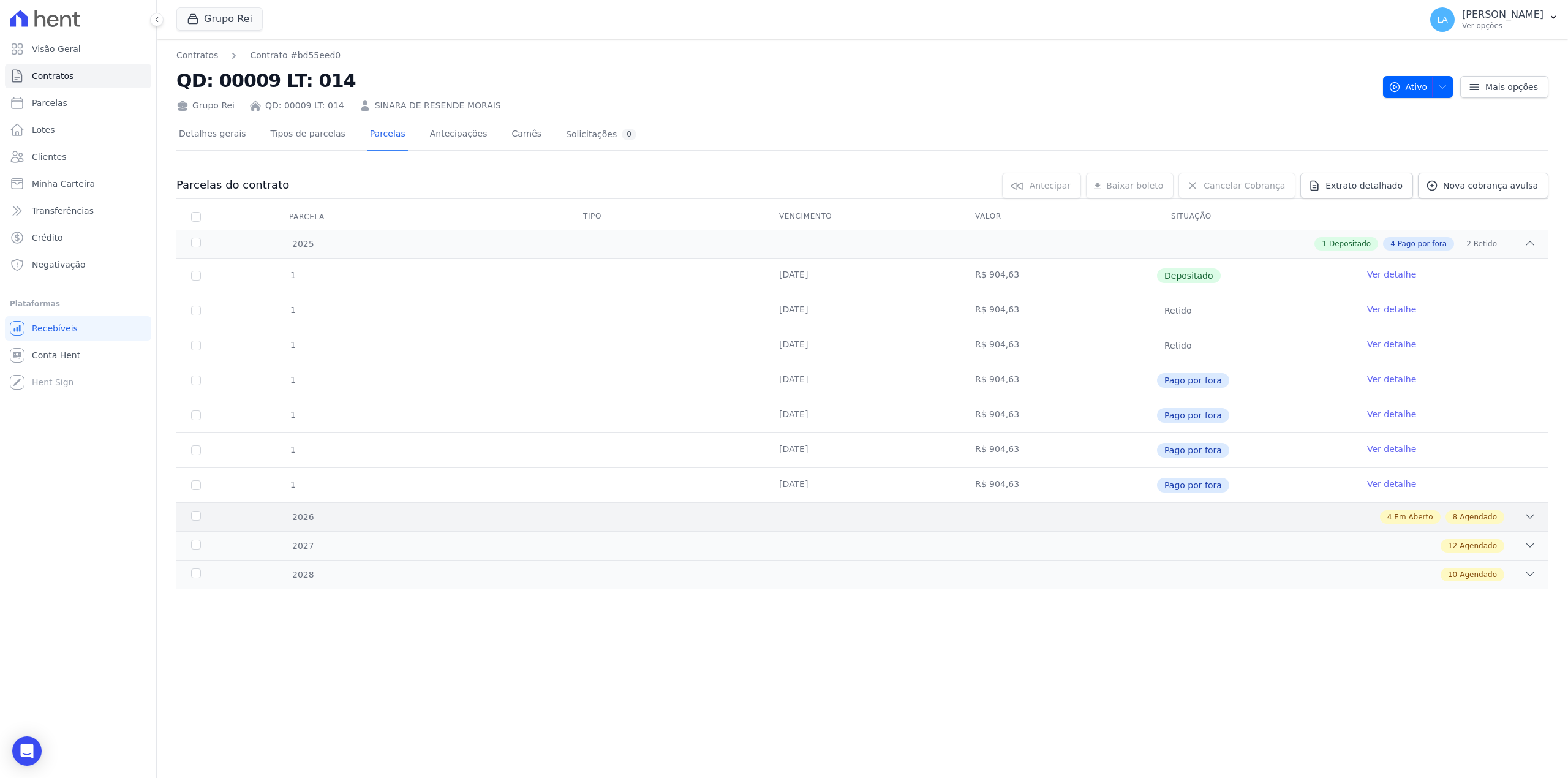
click at [723, 514] on div "4 Em Aberto 8 Agendado" at bounding box center [930, 517] width 1213 height 13
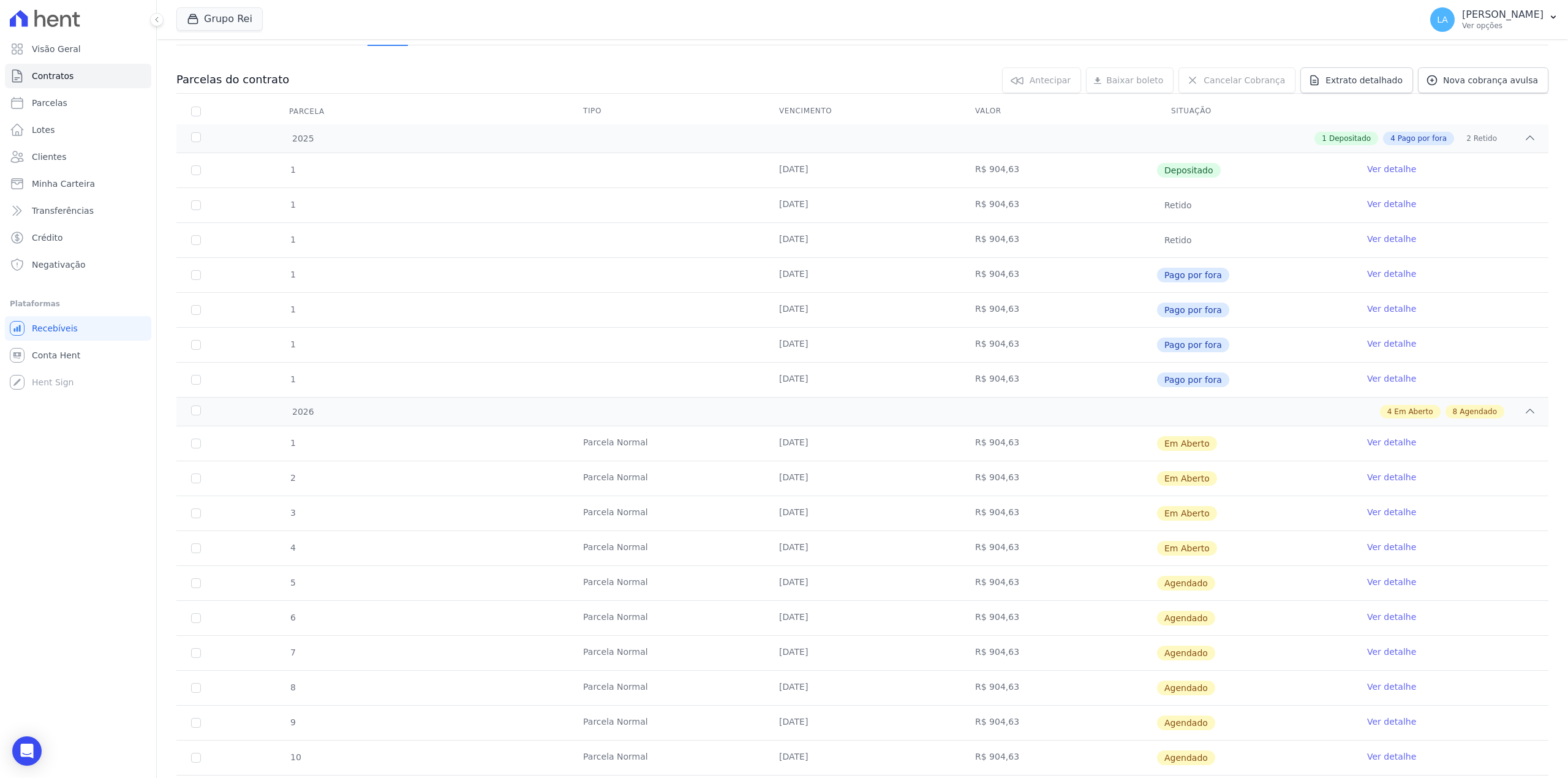
scroll to position [245, 0]
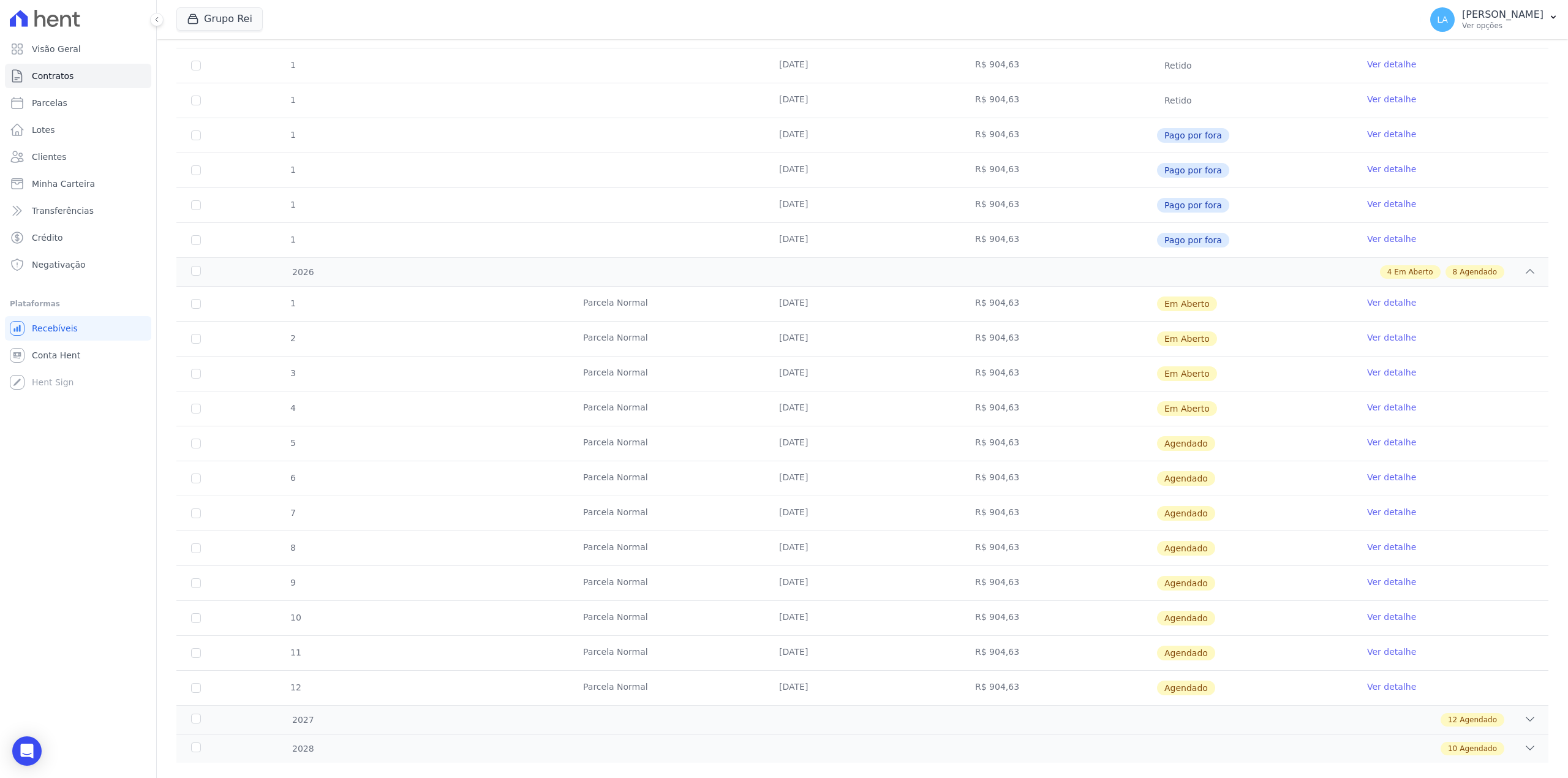
click at [1367, 304] on link "Ver detalhe" at bounding box center [1391, 303] width 49 height 12
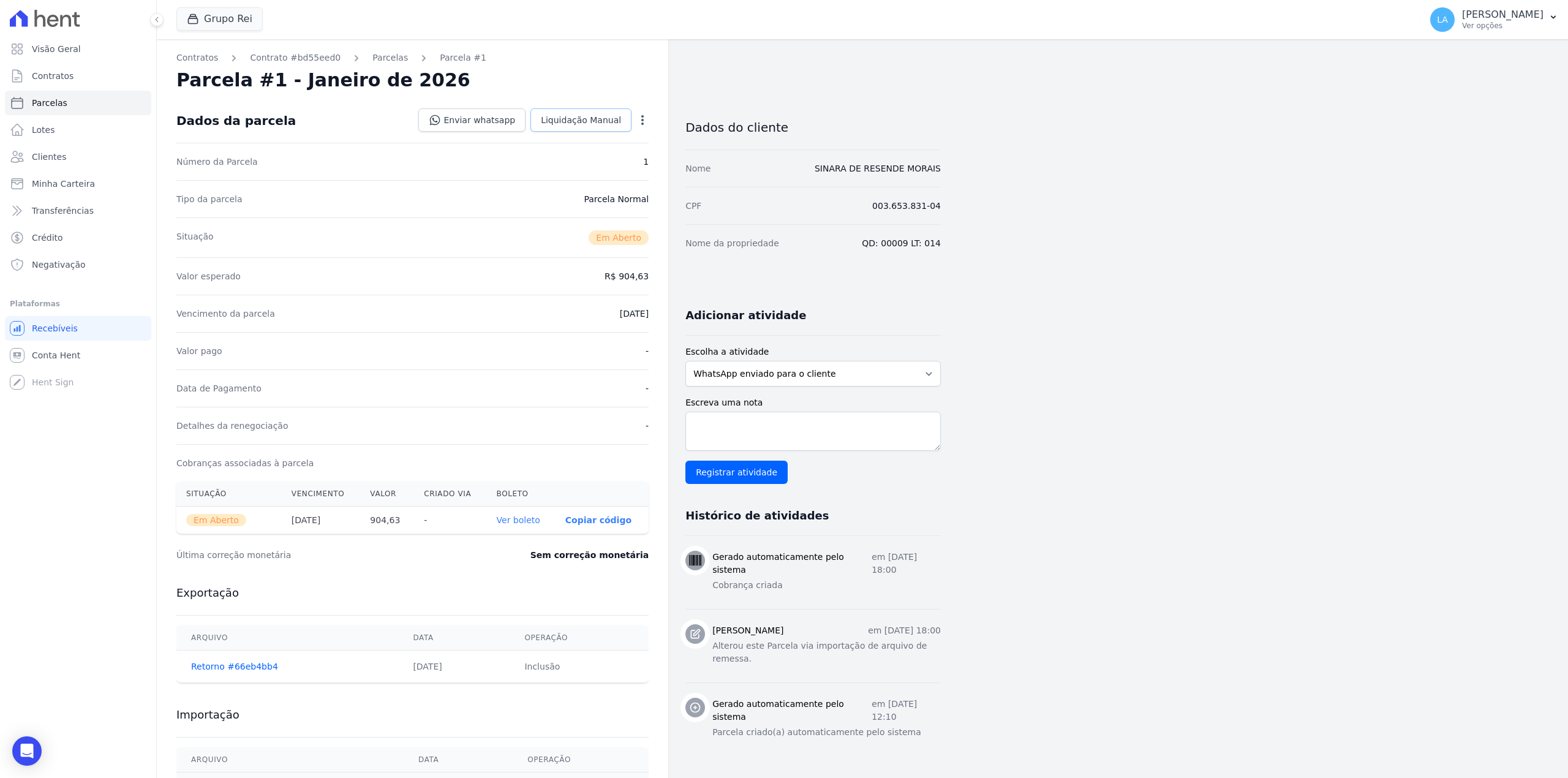
click at [585, 115] on span "Liquidação Manual" at bounding box center [581, 120] width 80 height 12
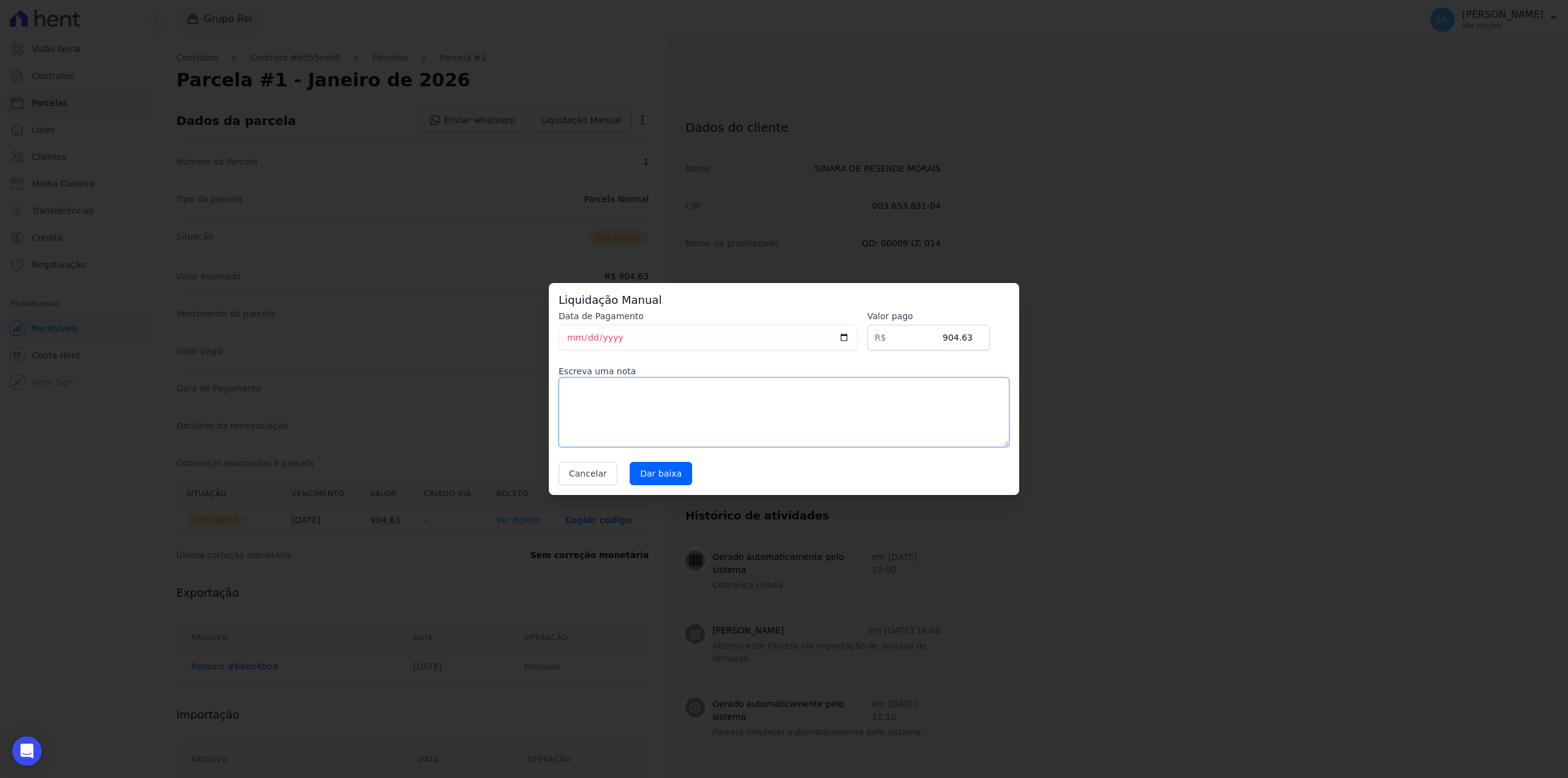
click at [883, 432] on textarea at bounding box center [784, 412] width 451 height 70
paste textarea "CLIENTE FEZ QUITAÇÃO"
type textarea "CLIENTE FEZ QUITAÇÃO"
click at [641, 454] on div "Data de Pagamento [DATE] [GEOGRAPHIC_DATA] R$ 904.63 Escreva uma nota CLIENTE F…" at bounding box center [784, 398] width 451 height 175
click at [647, 461] on div "Data de Pagamento [DATE] [GEOGRAPHIC_DATA] R$ 904.63 Escreva uma nota CLIENTE F…" at bounding box center [784, 398] width 451 height 175
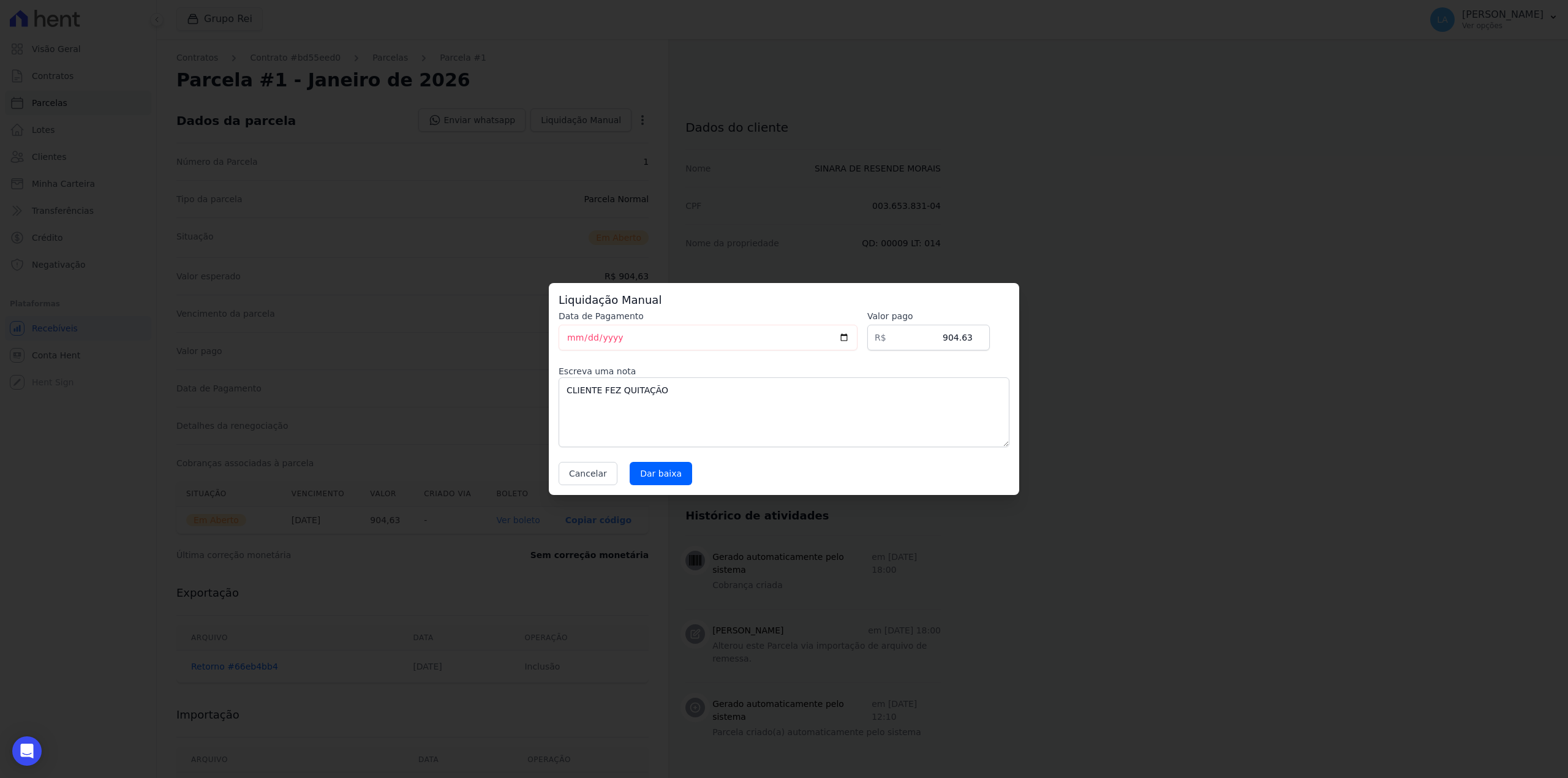
click at [643, 478] on input "Dar baixa" at bounding box center [660, 473] width 62 height 23
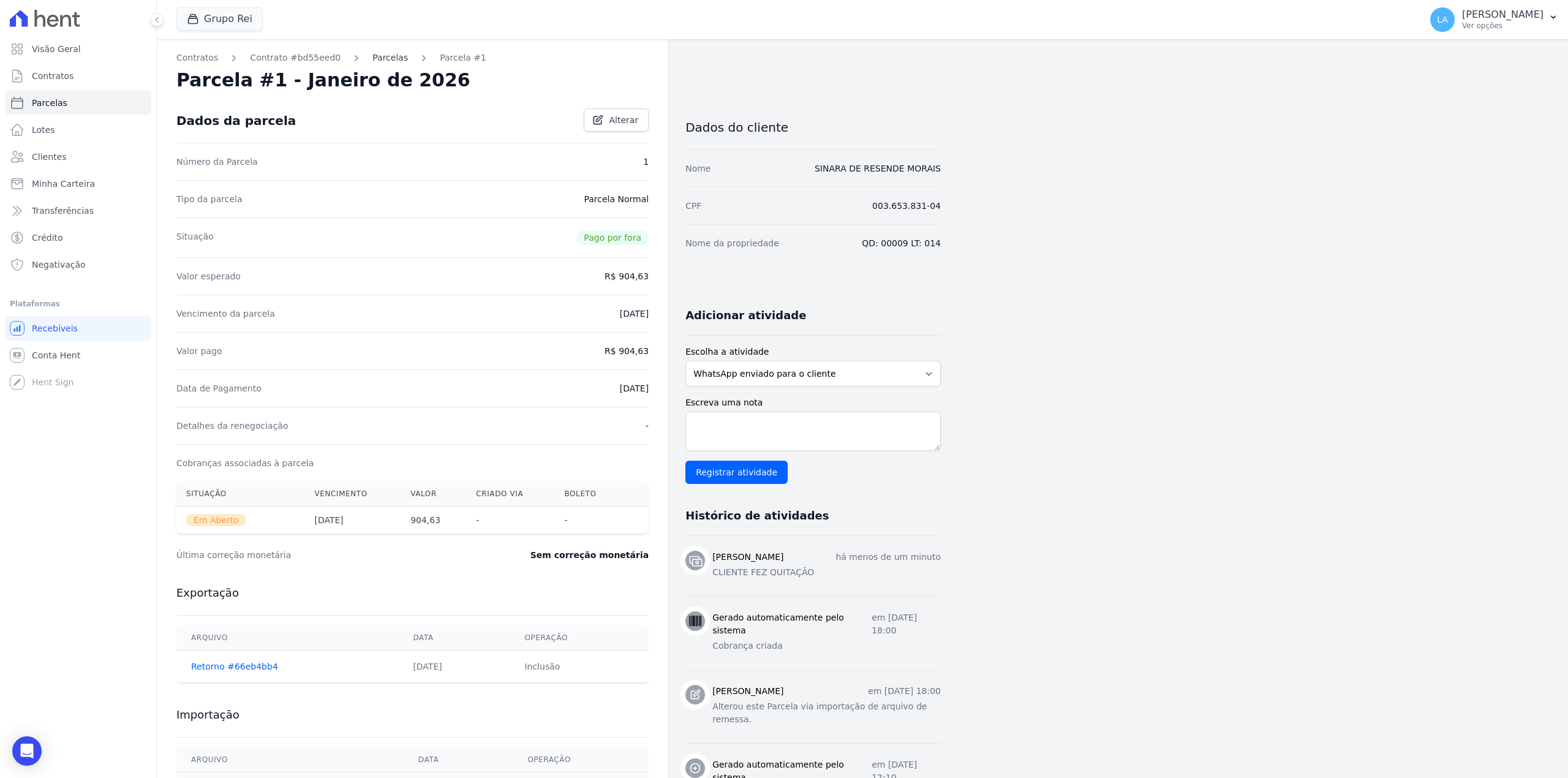
click at [382, 62] on link "Parcelas" at bounding box center [390, 57] width 35 height 12
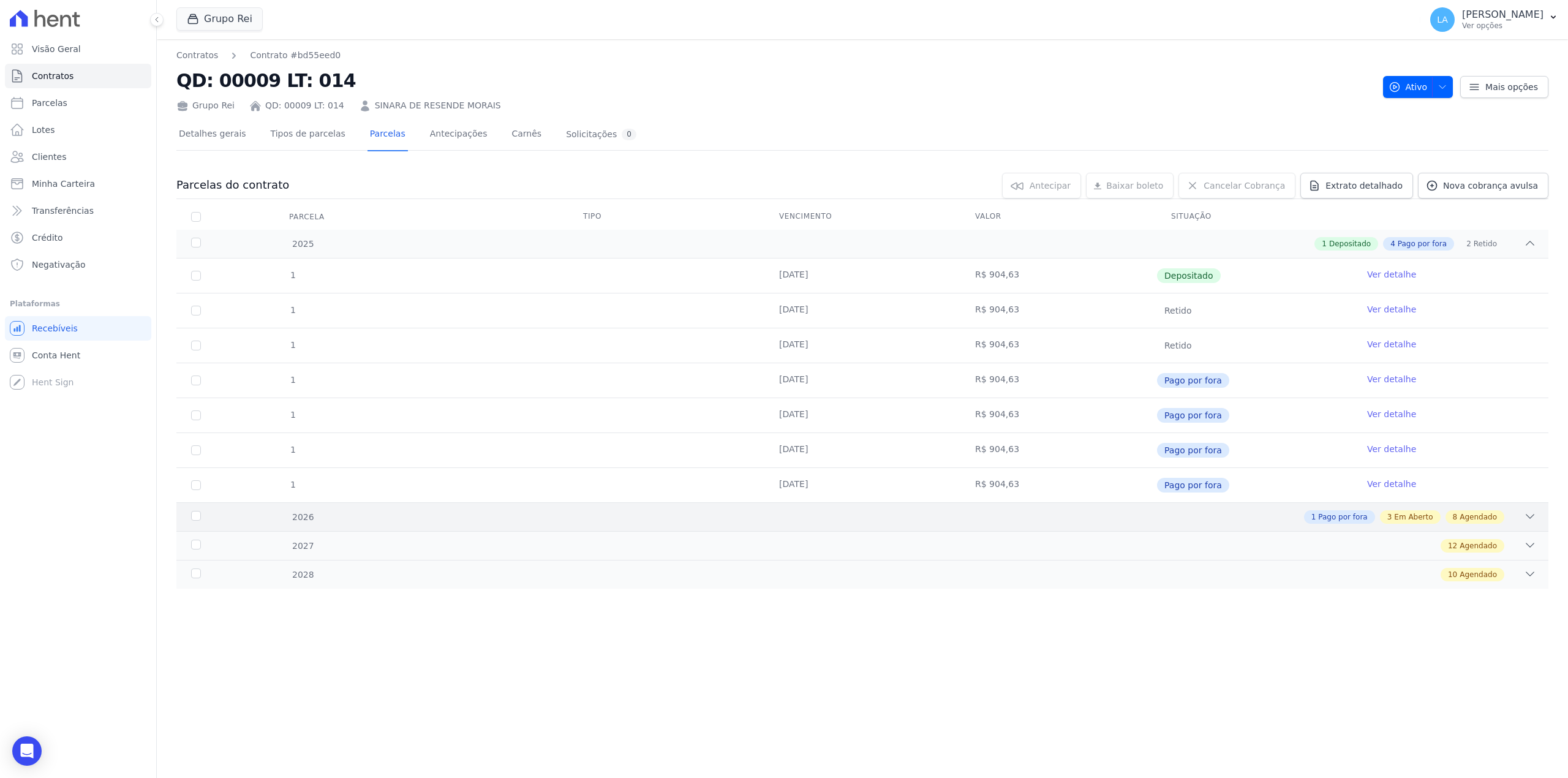
click at [1174, 513] on div "1 Pago por fora 3 Em Aberto 8 Agendado" at bounding box center [930, 517] width 1213 height 13
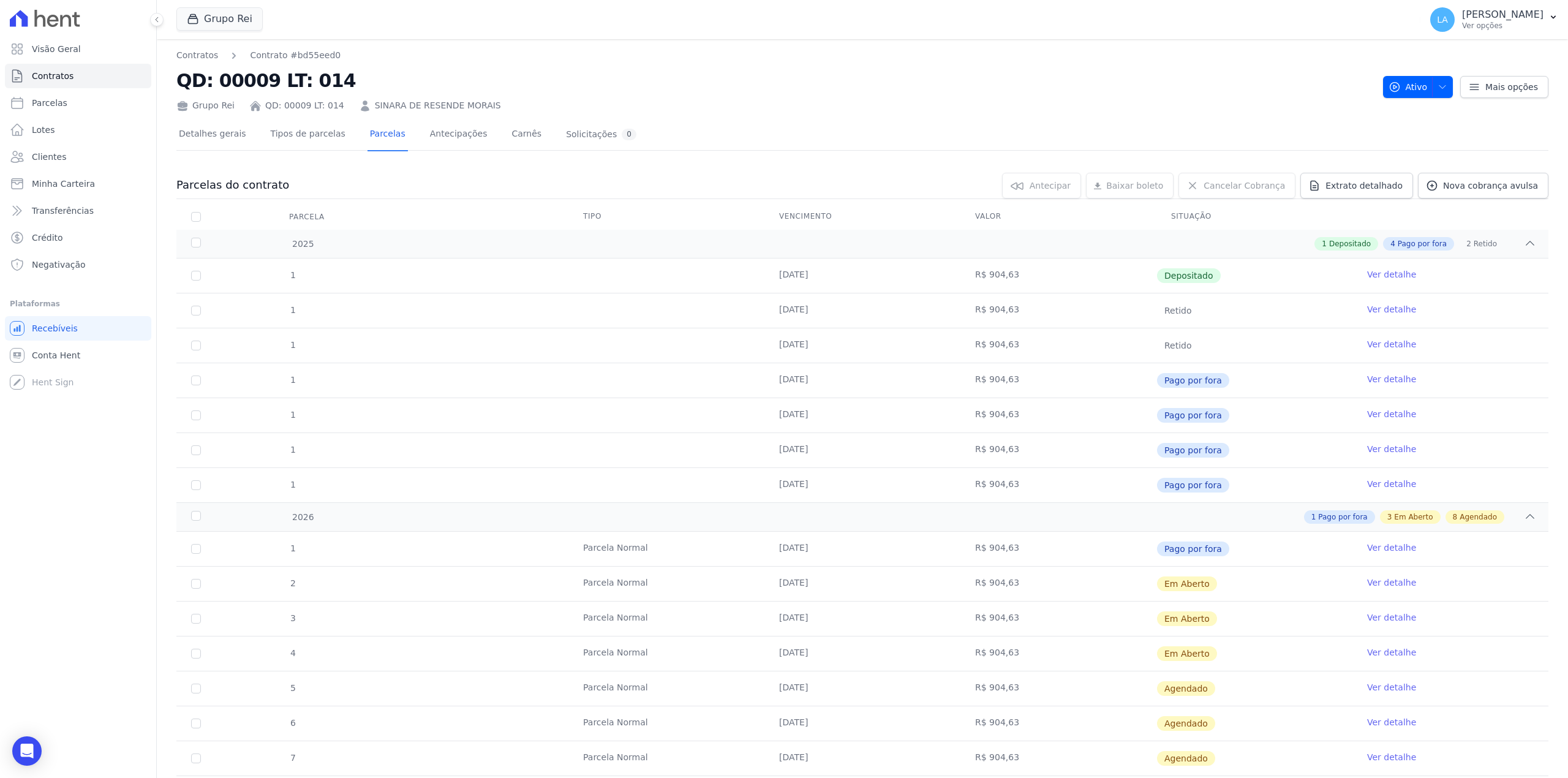
click at [1375, 584] on link "Ver detalhe" at bounding box center [1391, 583] width 49 height 12
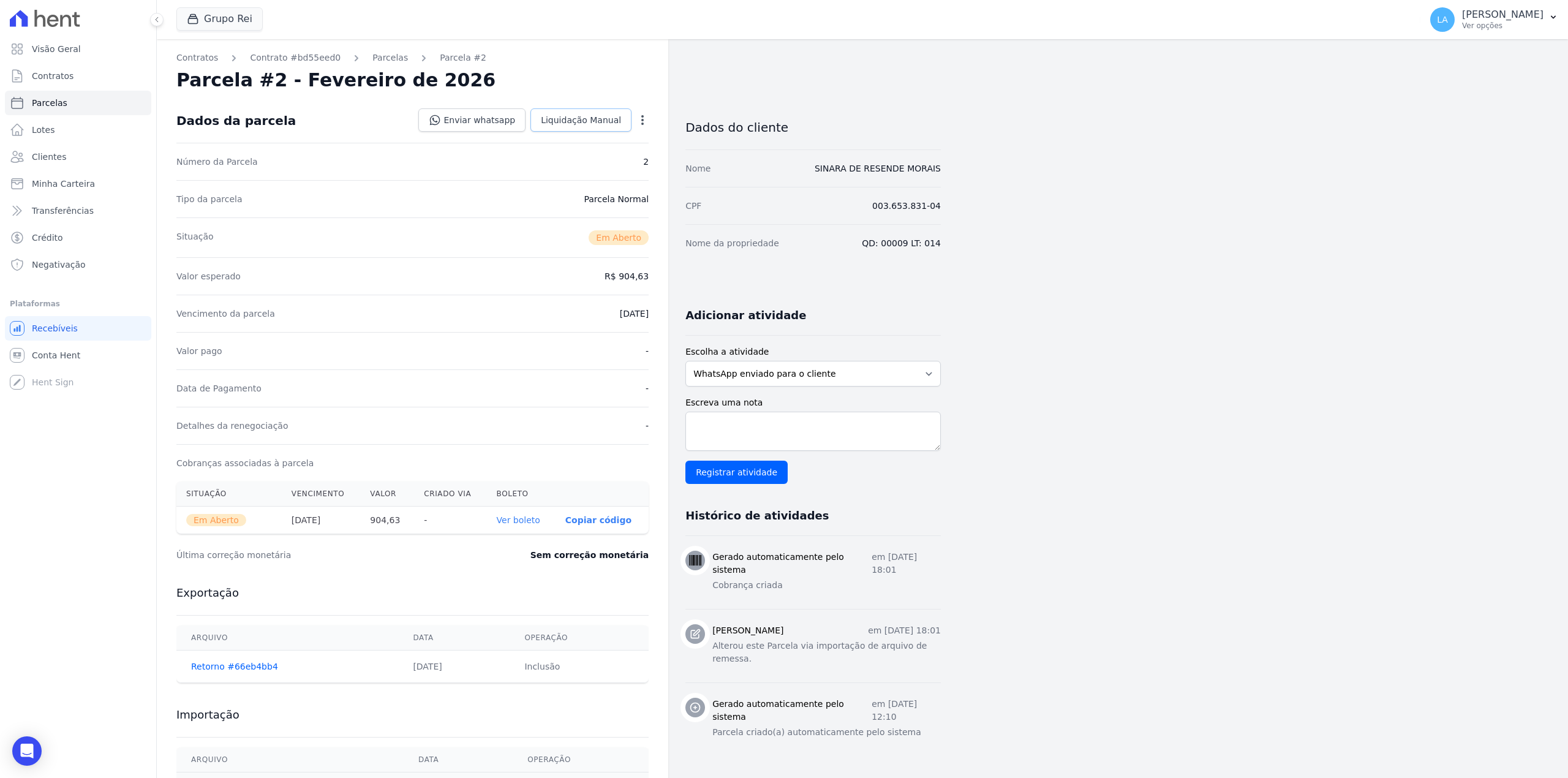
click at [594, 115] on span "Liquidação Manual" at bounding box center [581, 120] width 80 height 12
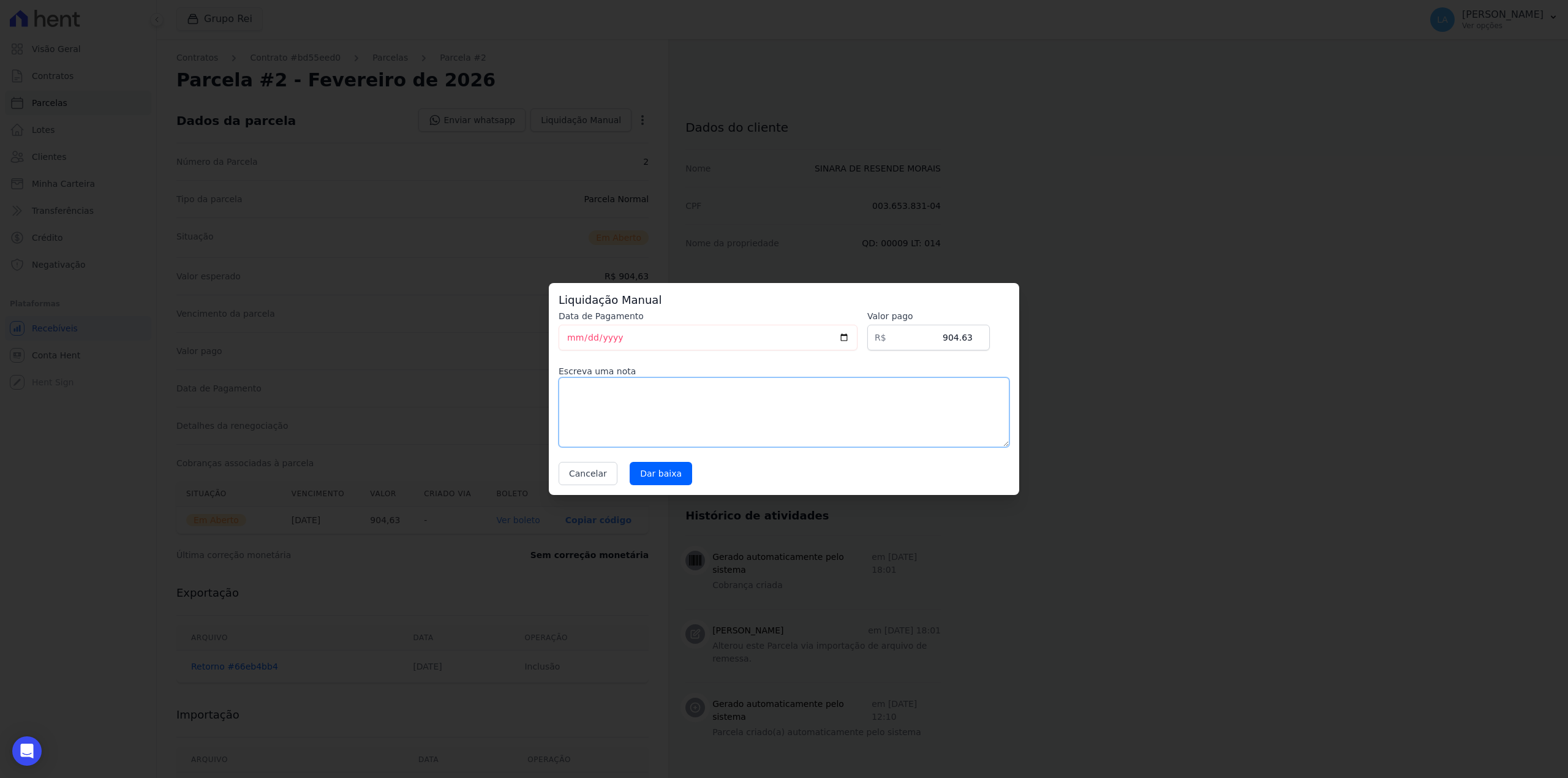
click at [668, 408] on textarea at bounding box center [784, 412] width 451 height 70
paste textarea "CLIENTE FEZ QUITAÇÃO"
type textarea "CLIENTE FEZ QUITAÇÃO"
click at [665, 469] on input "Dar baixa" at bounding box center [660, 473] width 62 height 23
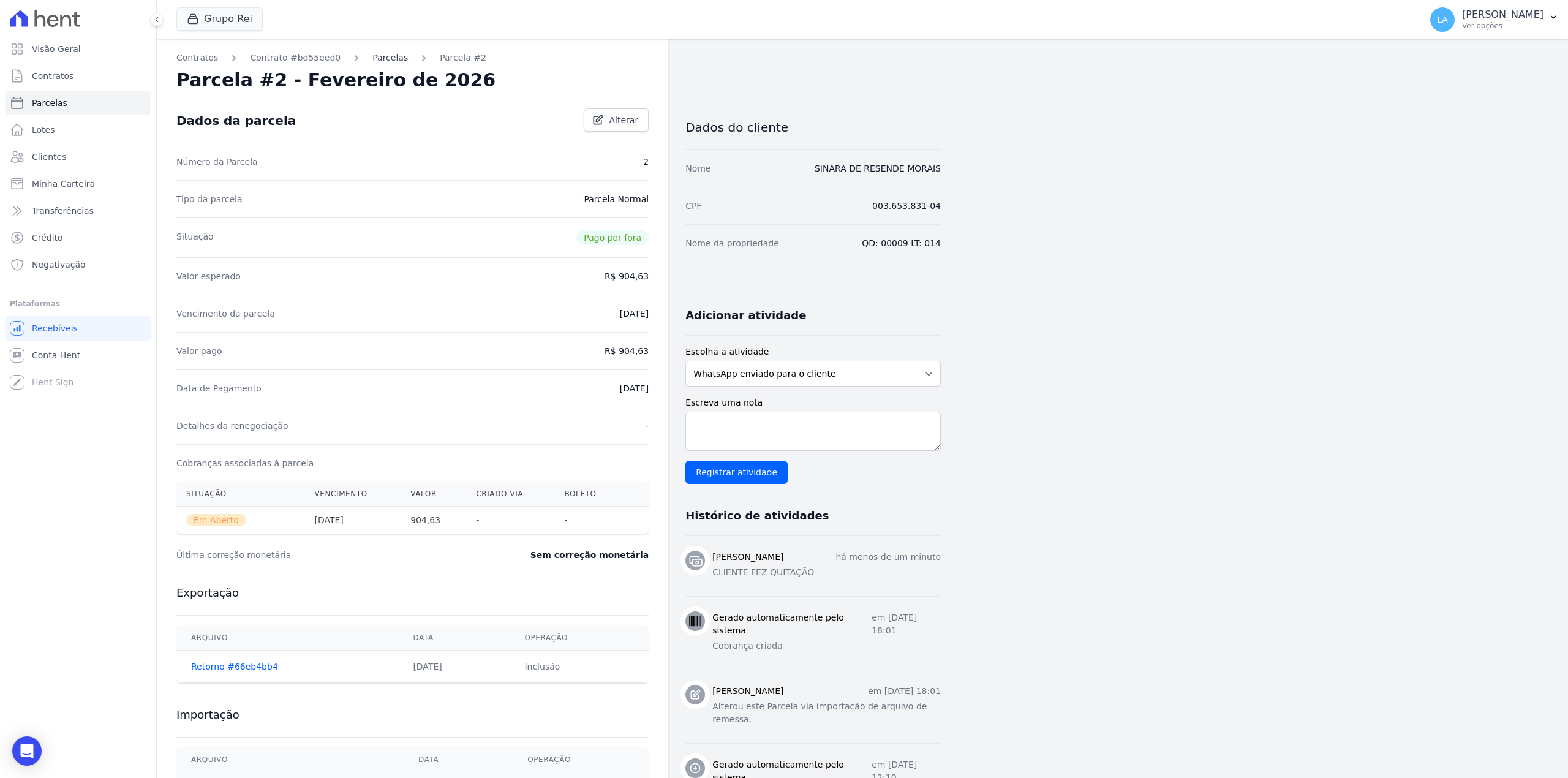
click at [375, 62] on link "Parcelas" at bounding box center [390, 57] width 35 height 12
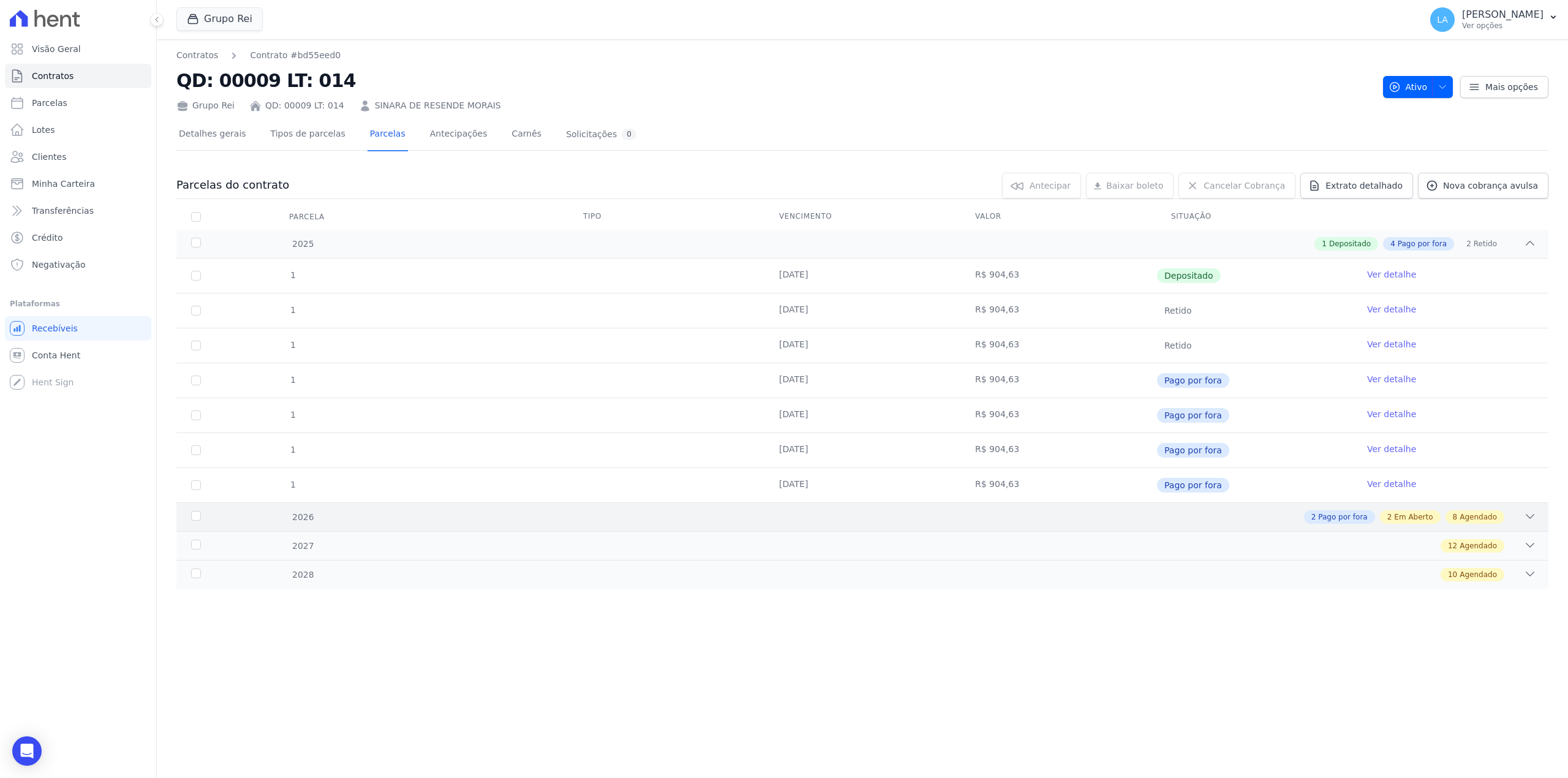
click at [1466, 522] on span "Agendado" at bounding box center [1478, 517] width 37 height 11
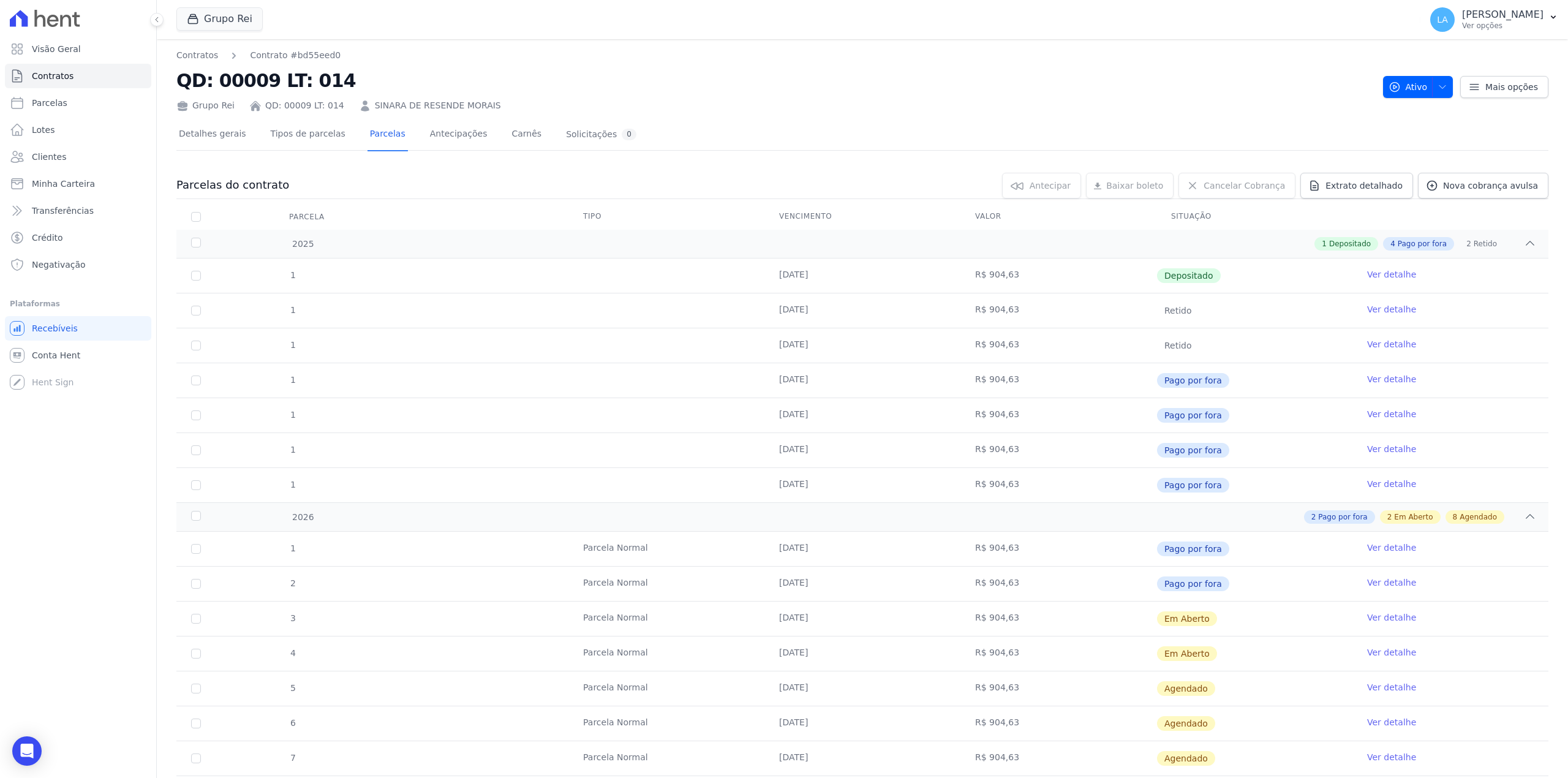
click at [1383, 620] on link "Ver detalhe" at bounding box center [1391, 617] width 49 height 12
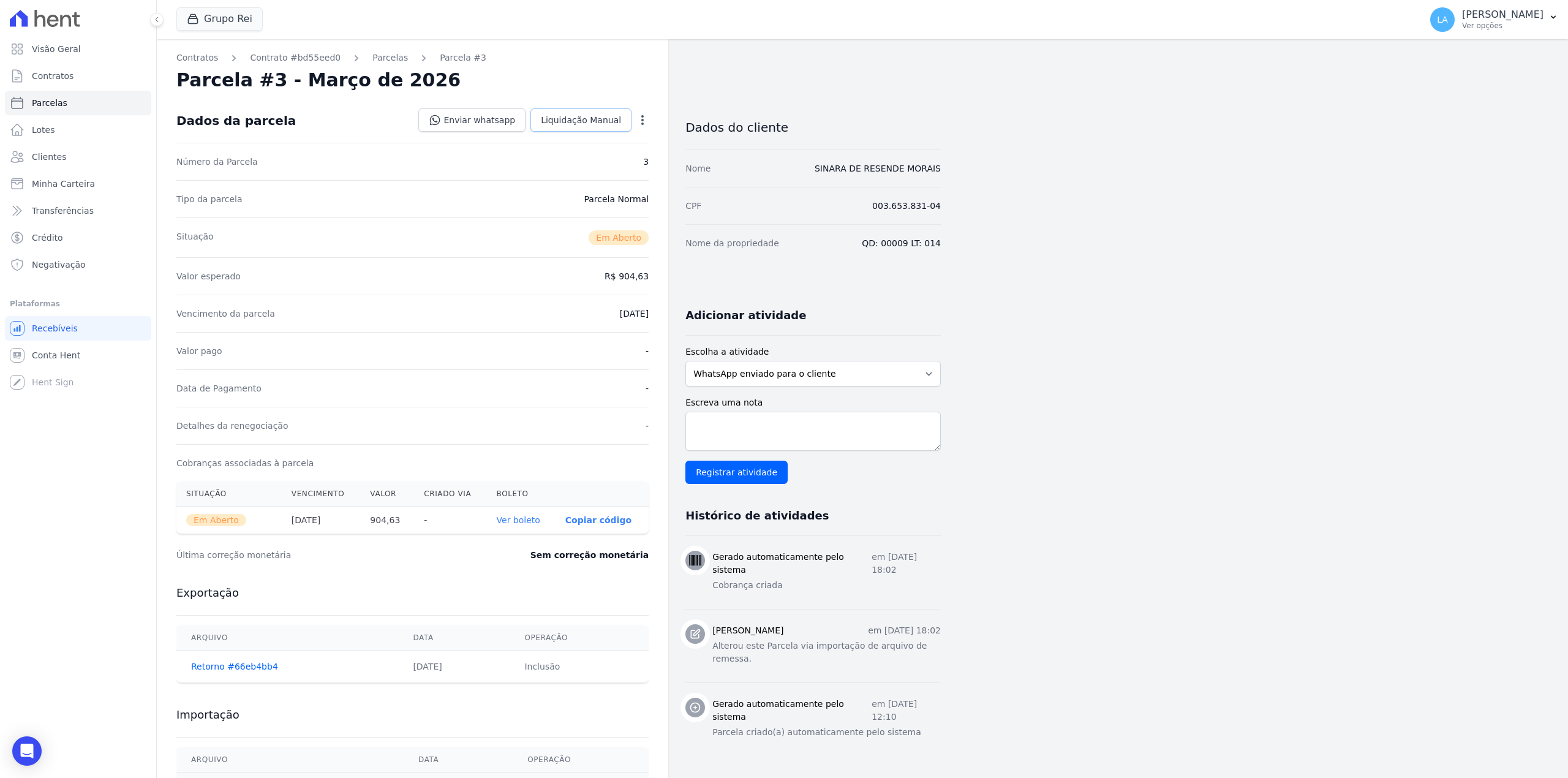
click at [589, 128] on link "Liquidação Manual" at bounding box center [581, 120] width 102 height 23
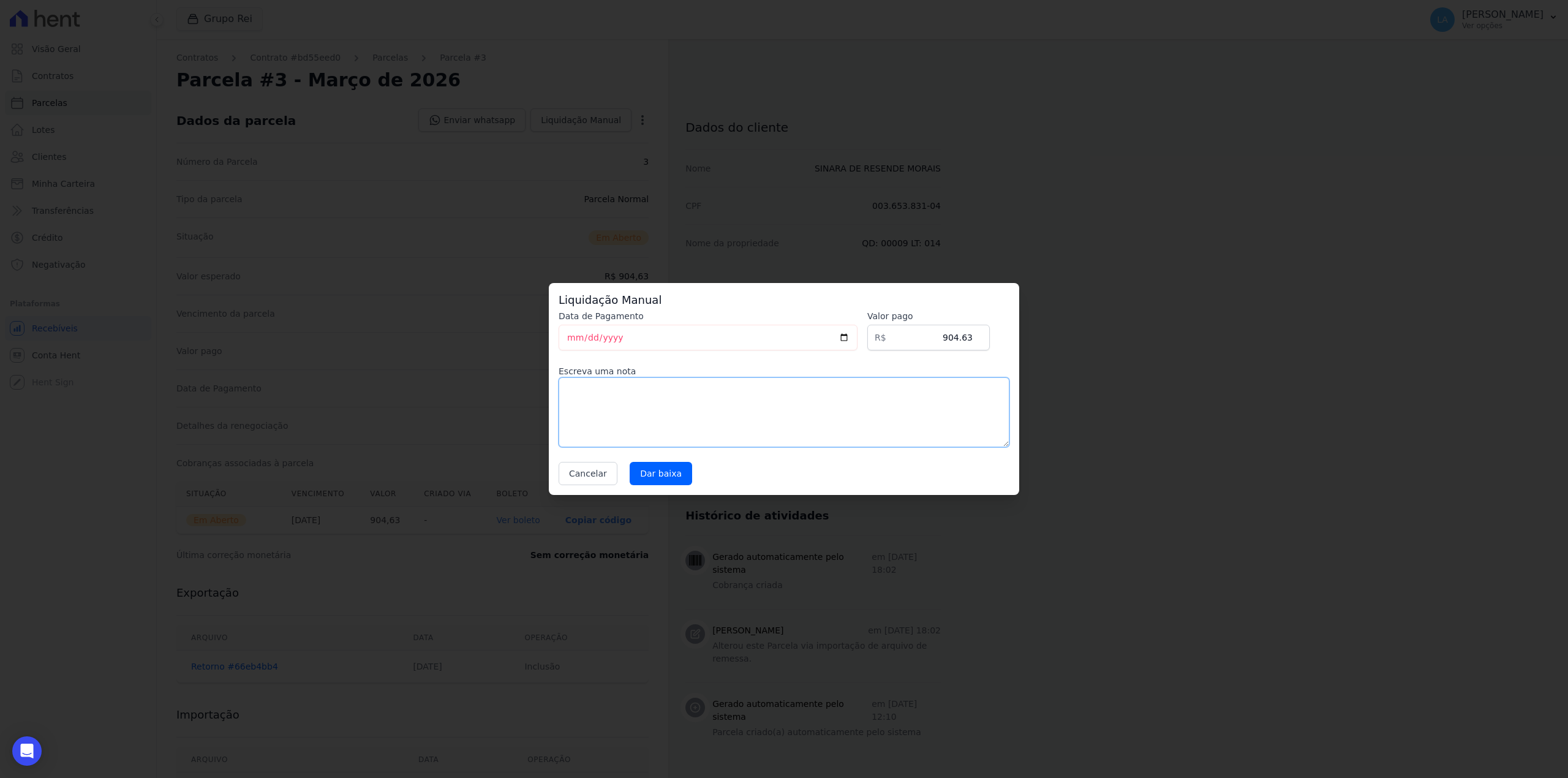
click at [630, 405] on textarea at bounding box center [784, 412] width 451 height 70
paste textarea "CLIENTE FEZ QUITAÇÃO"
type textarea "CLIENTE FEZ QUITAÇÃO"
click at [645, 473] on input "Dar baixa" at bounding box center [660, 473] width 62 height 23
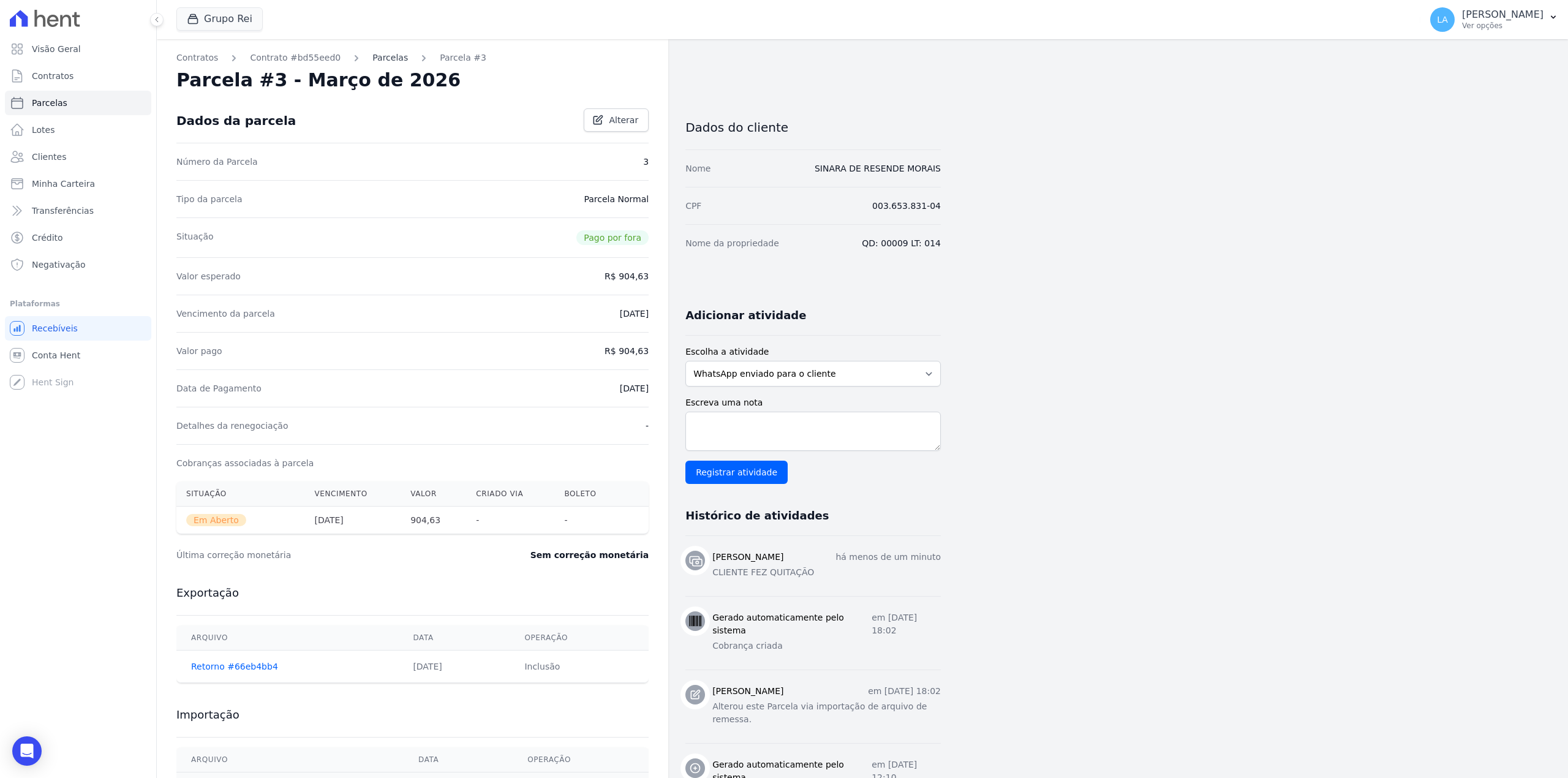
click at [373, 57] on link "Parcelas" at bounding box center [390, 57] width 35 height 12
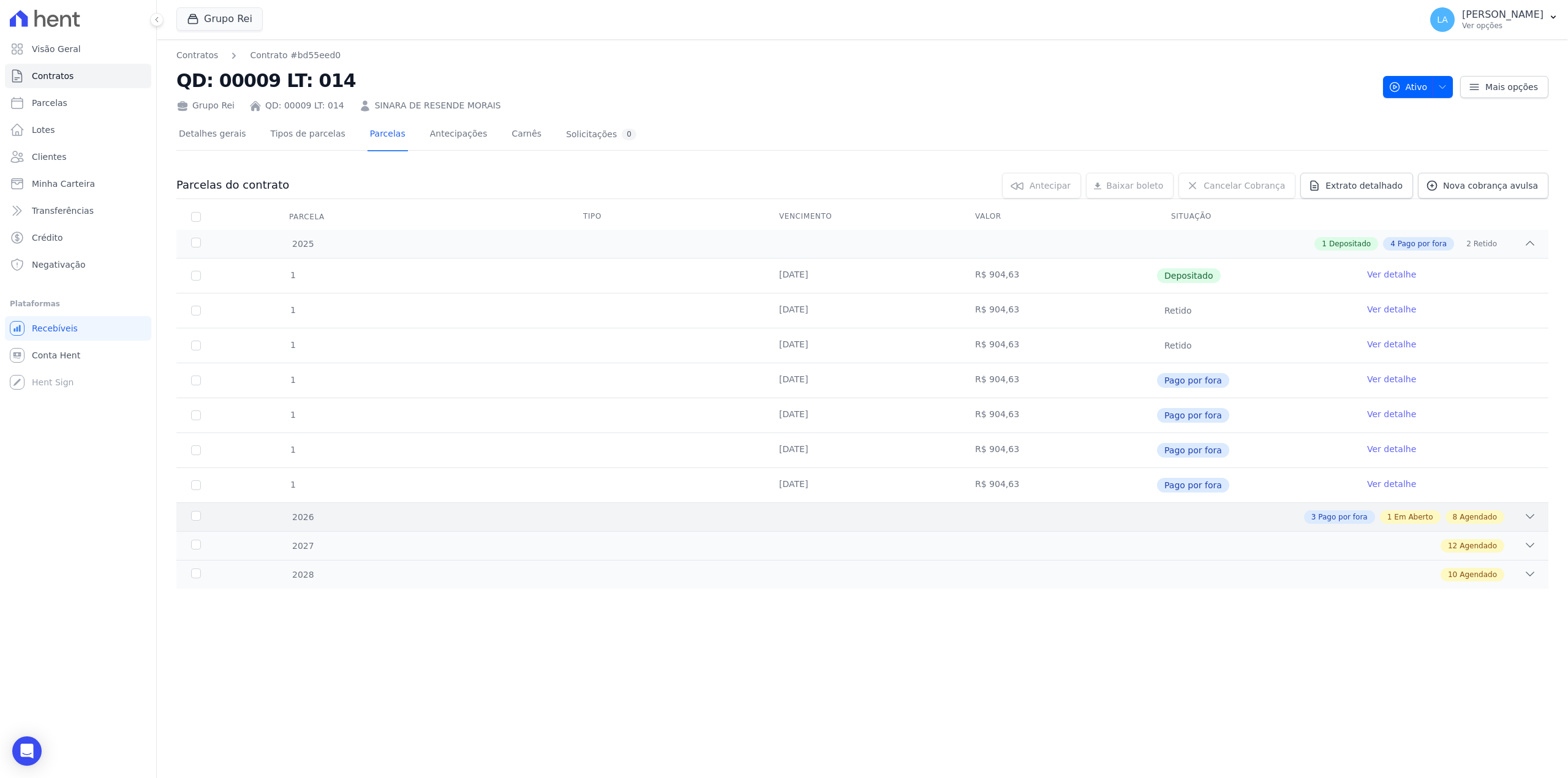
click at [1407, 522] on span "Em Aberto" at bounding box center [1413, 517] width 38 height 11
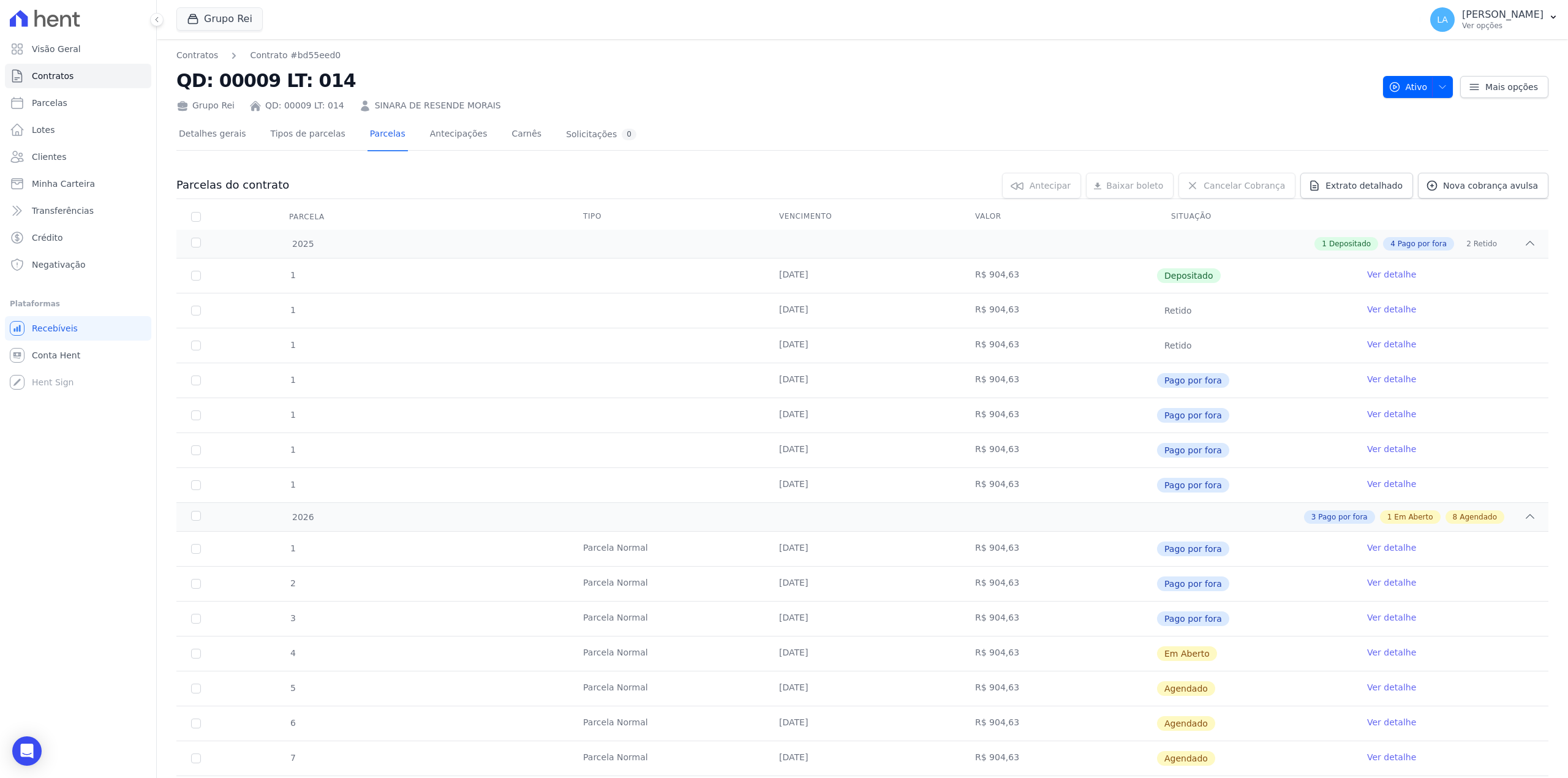
click at [1369, 655] on link "Ver detalhe" at bounding box center [1391, 652] width 49 height 12
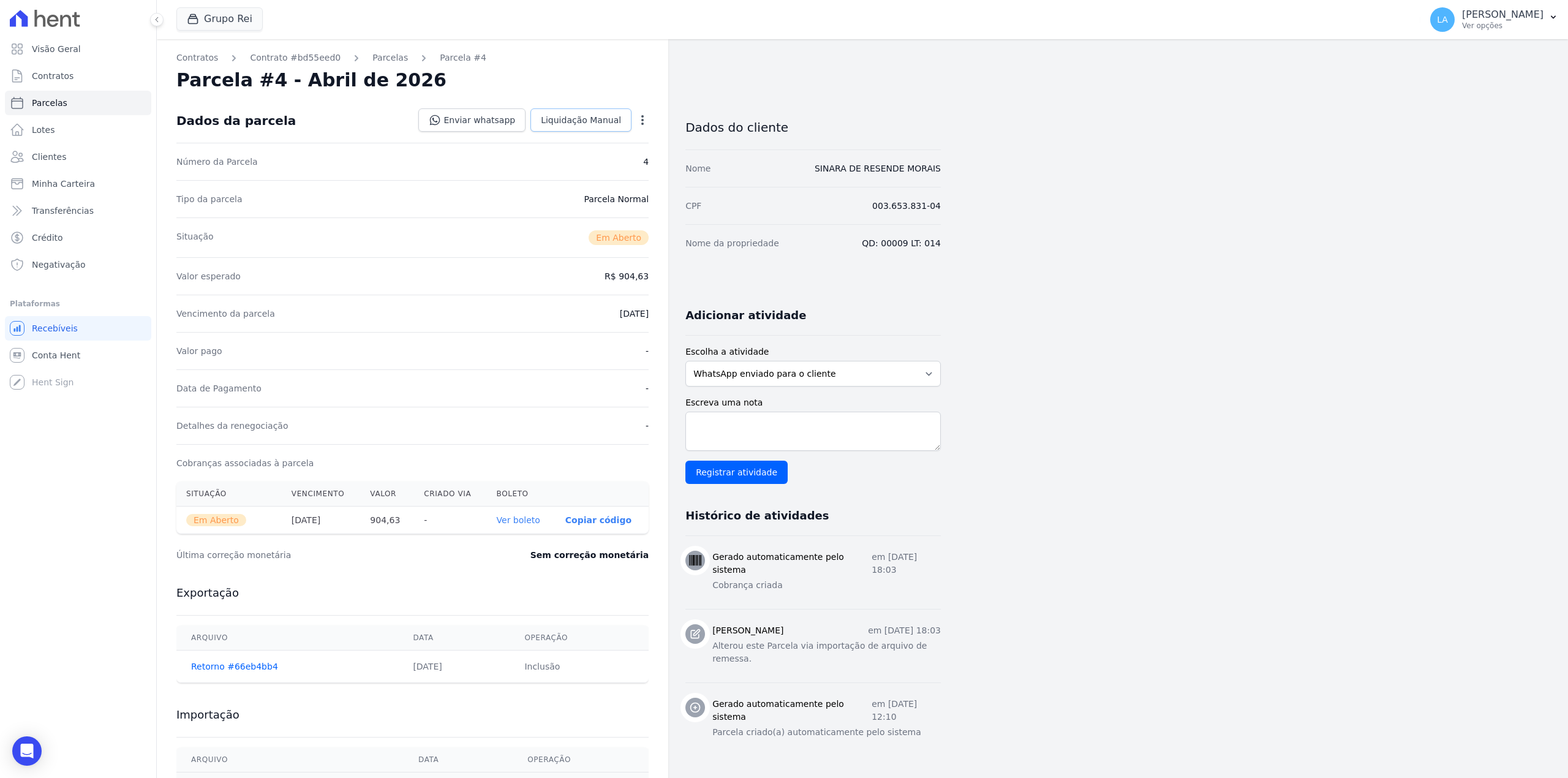
click at [565, 109] on link "Liquidação Manual" at bounding box center [581, 120] width 102 height 23
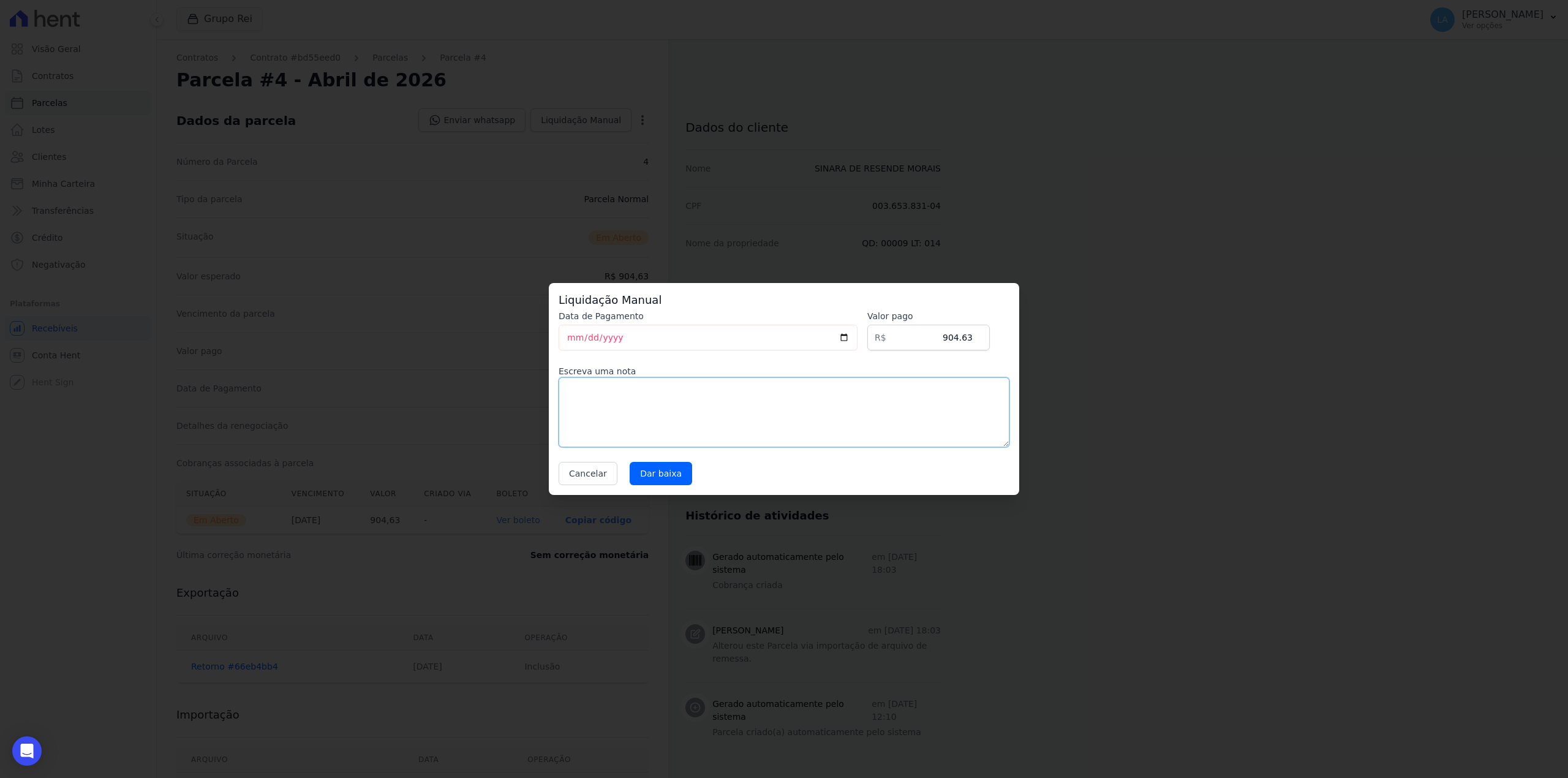
click at [670, 423] on textarea at bounding box center [784, 412] width 451 height 70
paste textarea "CLIENTE FEZ QUITAÇÃO"
type textarea "CLIENTE FEZ QUITAÇÃO"
click at [655, 478] on input "Dar baixa" at bounding box center [660, 473] width 62 height 23
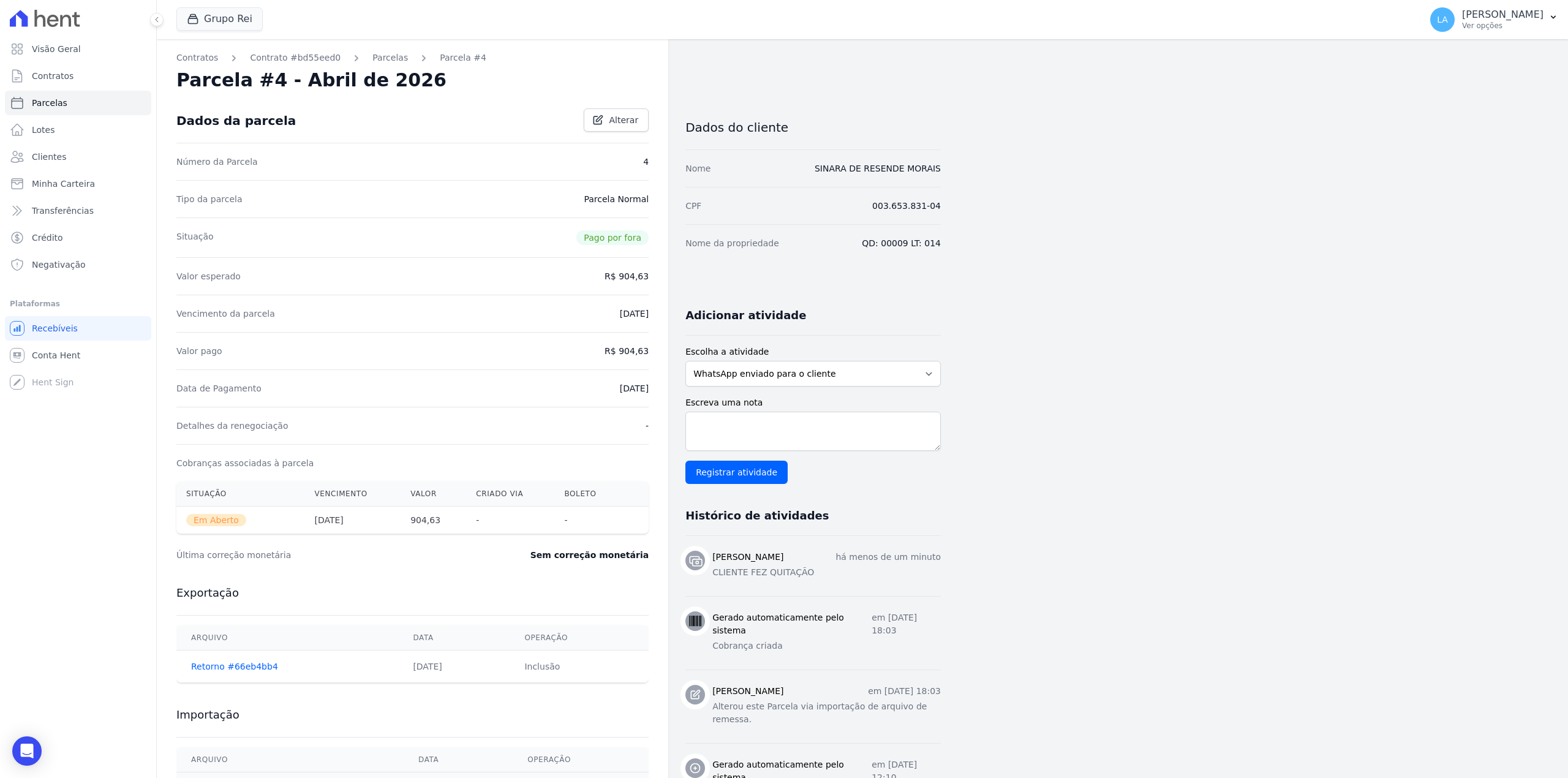
click at [394, 47] on div "Contratos Contrato #bd55eed0 [GEOGRAPHIC_DATA] Parcela #4 Parcela #4 - Abril de…" at bounding box center [413, 434] width 511 height 790
click at [394, 50] on div "Contratos Contrato #bd55eed0 [GEOGRAPHIC_DATA] Parcela #4 Parcela #4 - Abril de…" at bounding box center [413, 434] width 511 height 790
click at [375, 52] on link "Parcelas" at bounding box center [390, 57] width 35 height 12
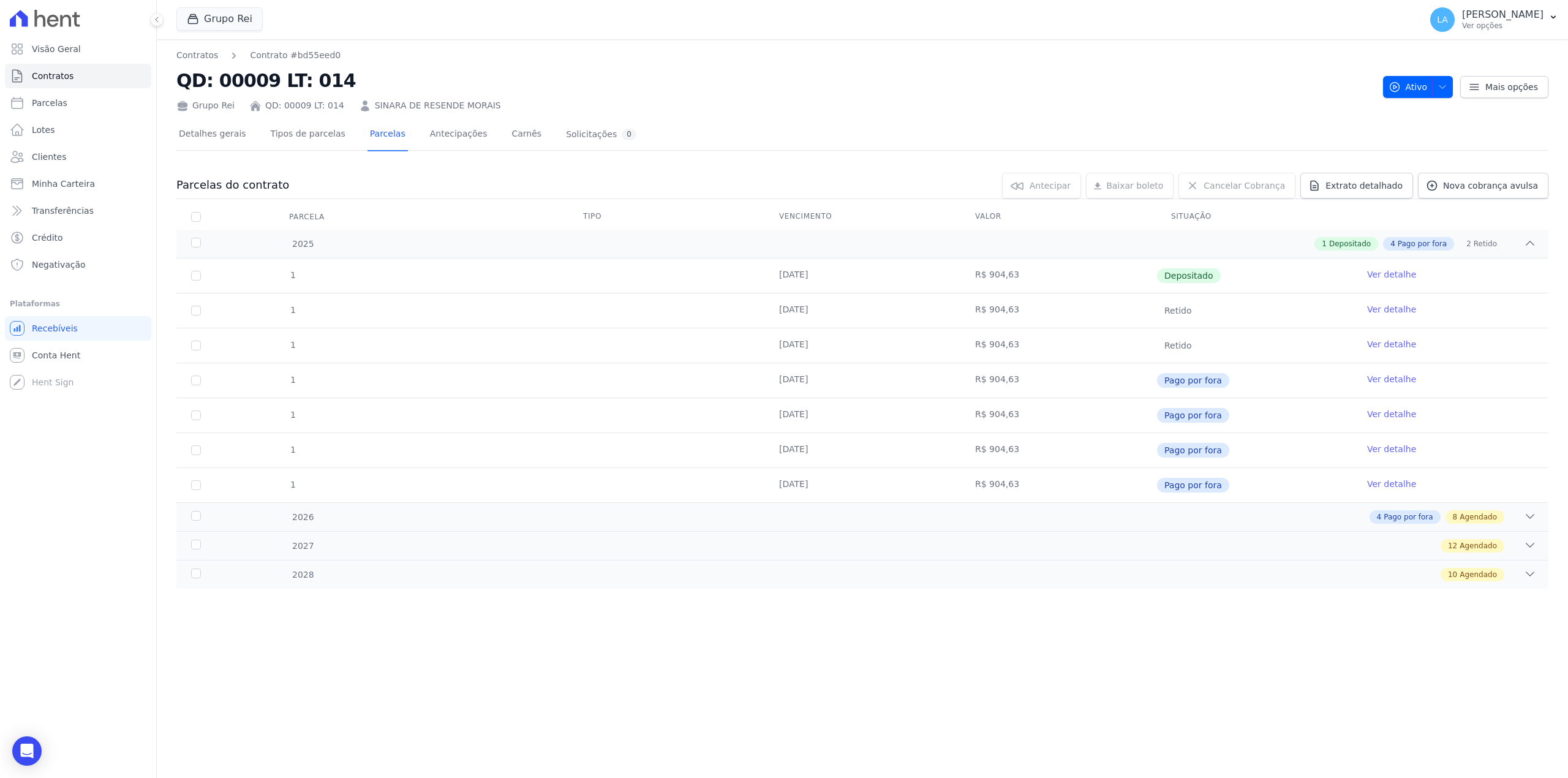
click at [1123, 507] on div "1 [DATE] R$ 904,63 Depositado Ver detalhe 1 [DATE] R$ 904,63 Retido 1 1 1 1" at bounding box center [862, 380] width 1411 height 254
